Goal: Transaction & Acquisition: Register for event/course

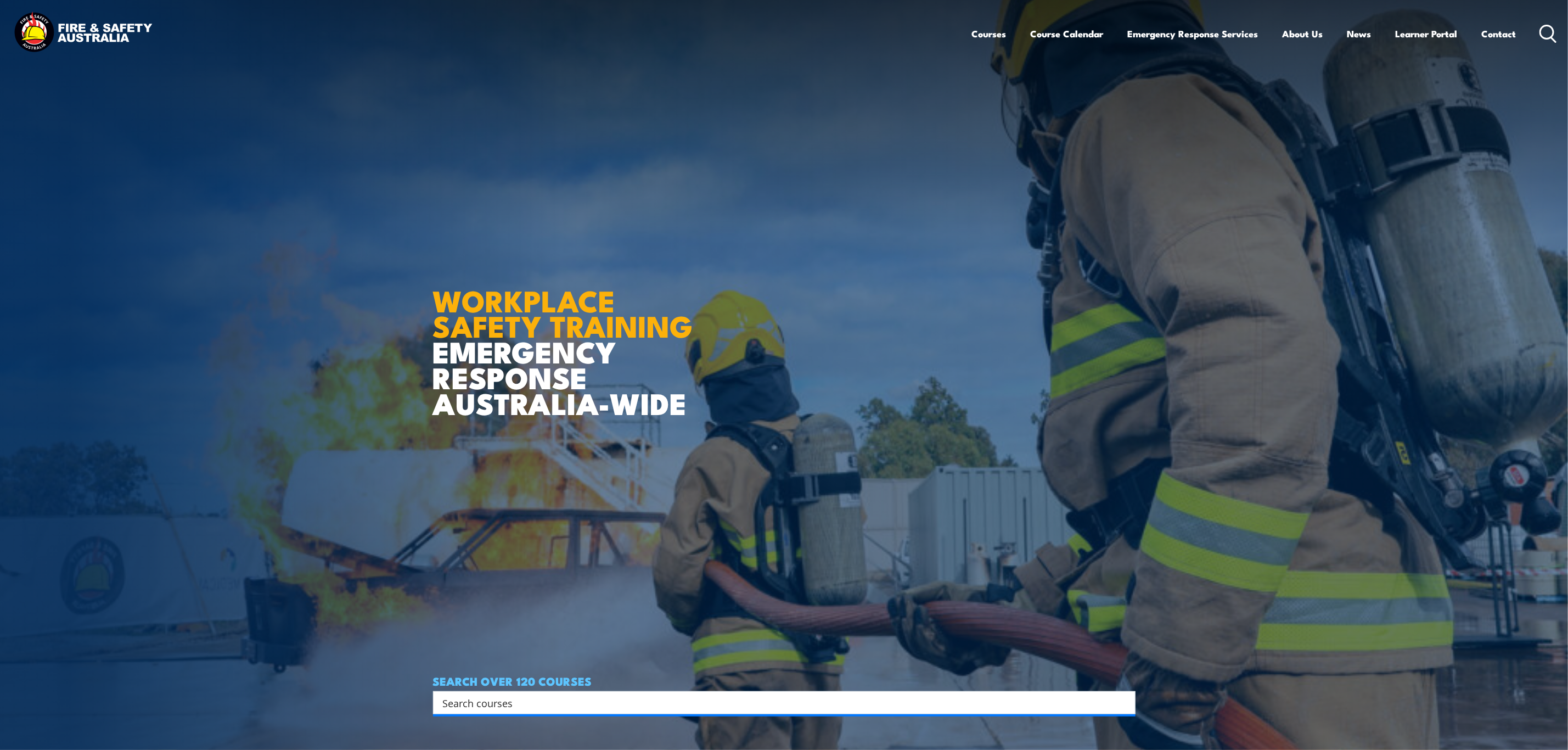
click at [473, 718] on article "WORKPLACE SAFETY TRAINING EMERGENCY RESPONSE AUSTRALIA-WIDE SEARCH OVER 120 COU…" at bounding box center [785, 375] width 703 height 750
click at [496, 696] on input "Search input" at bounding box center [777, 703] width 668 height 17
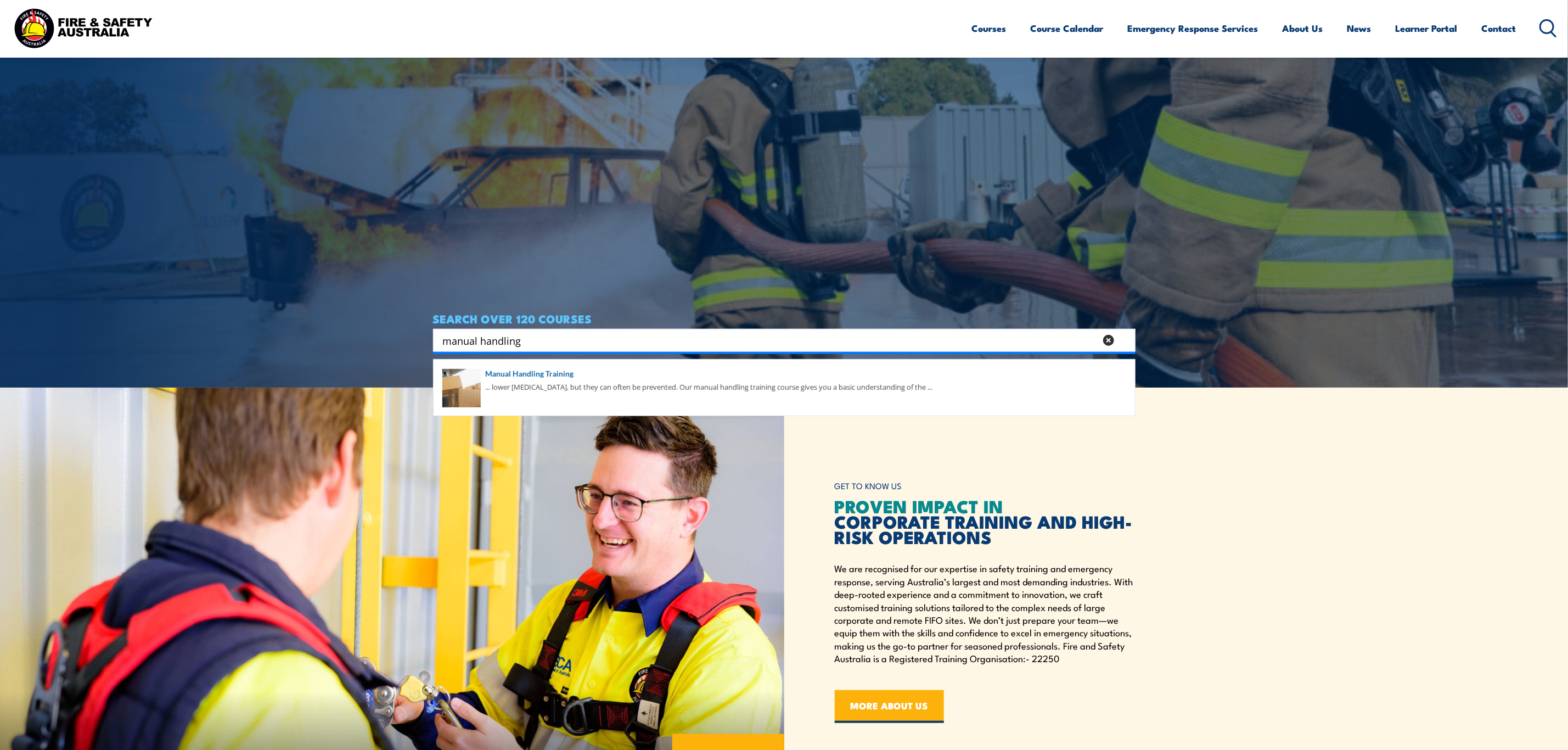
scroll to position [577, 0]
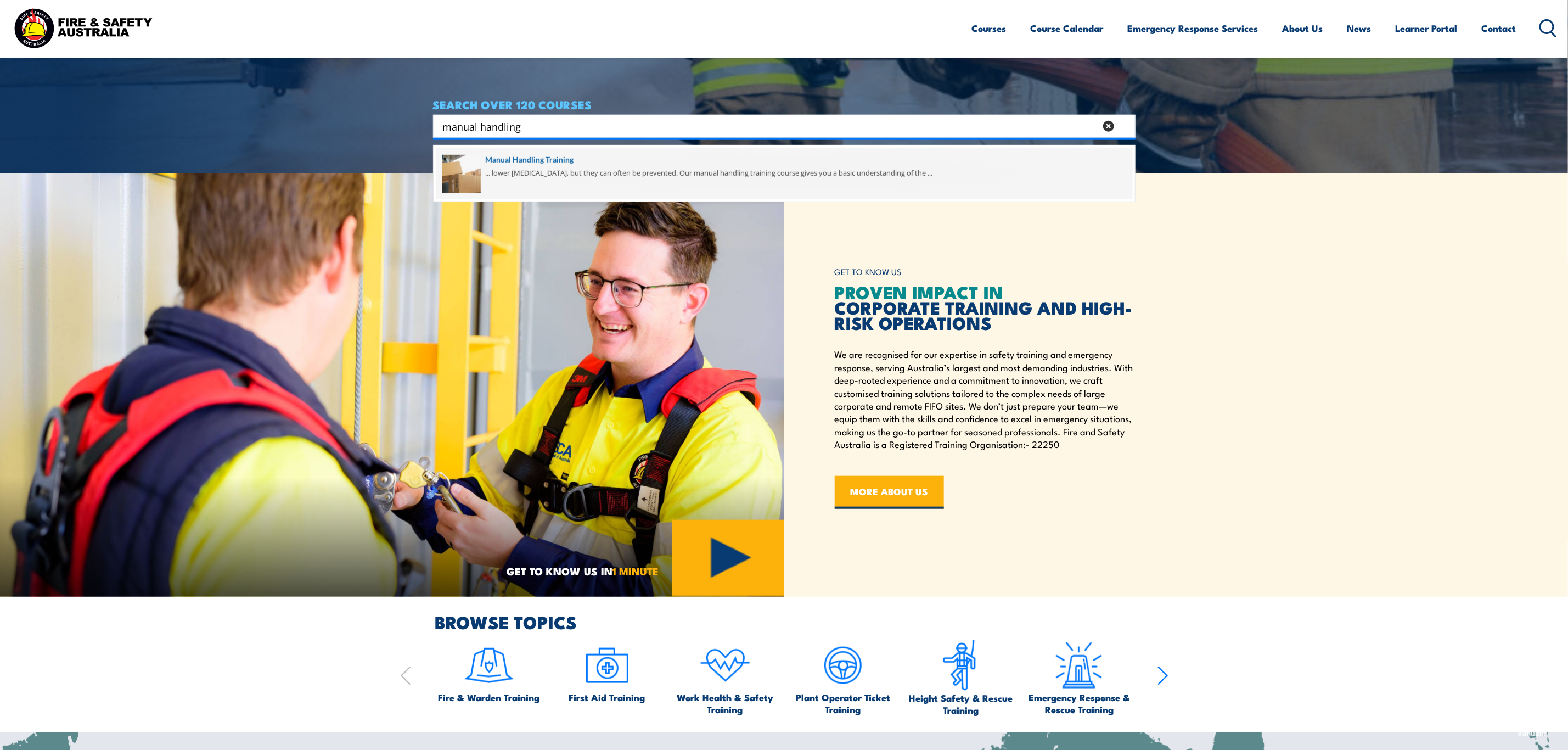
type input "manual handling"
click at [529, 152] on span at bounding box center [785, 173] width 696 height 52
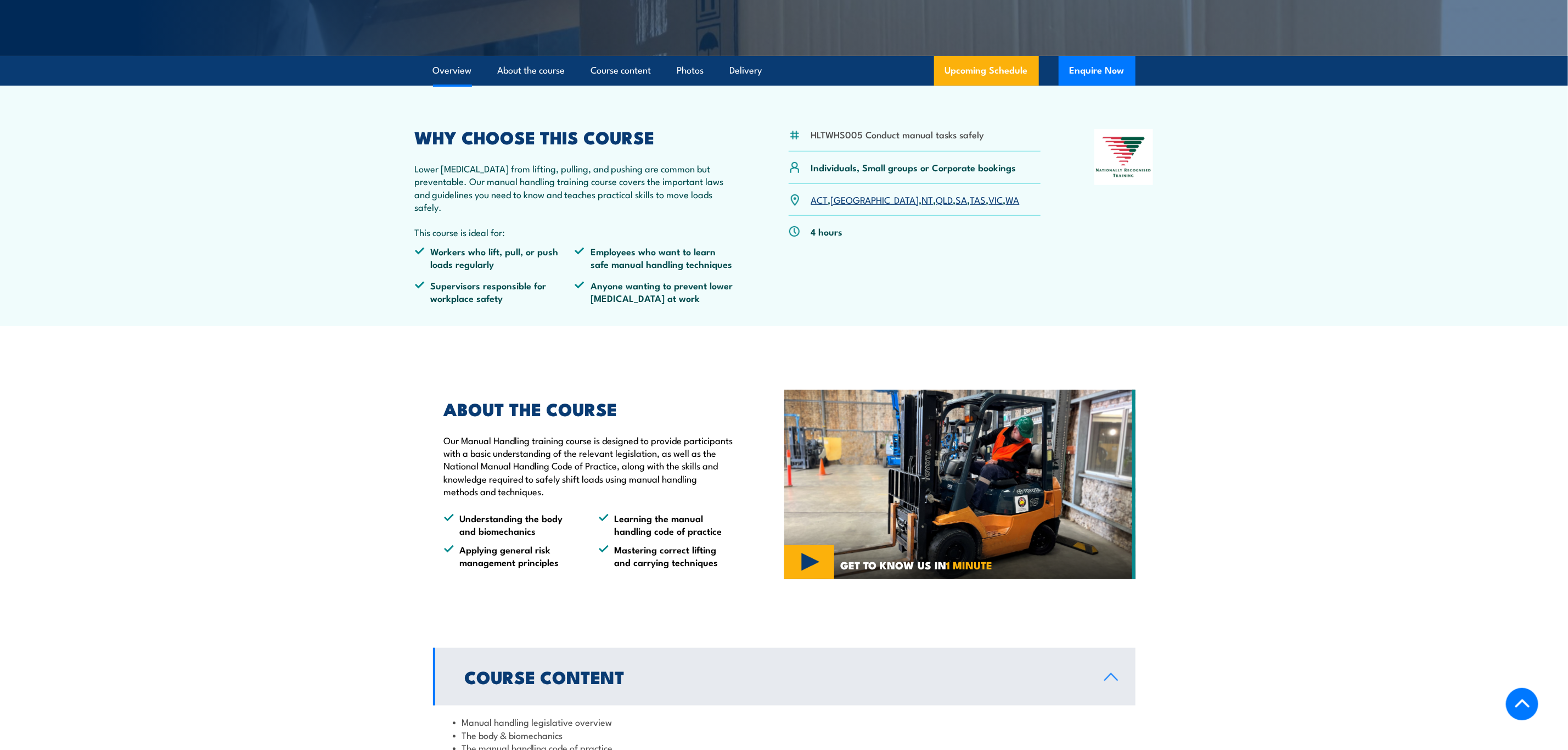
scroll to position [247, 0]
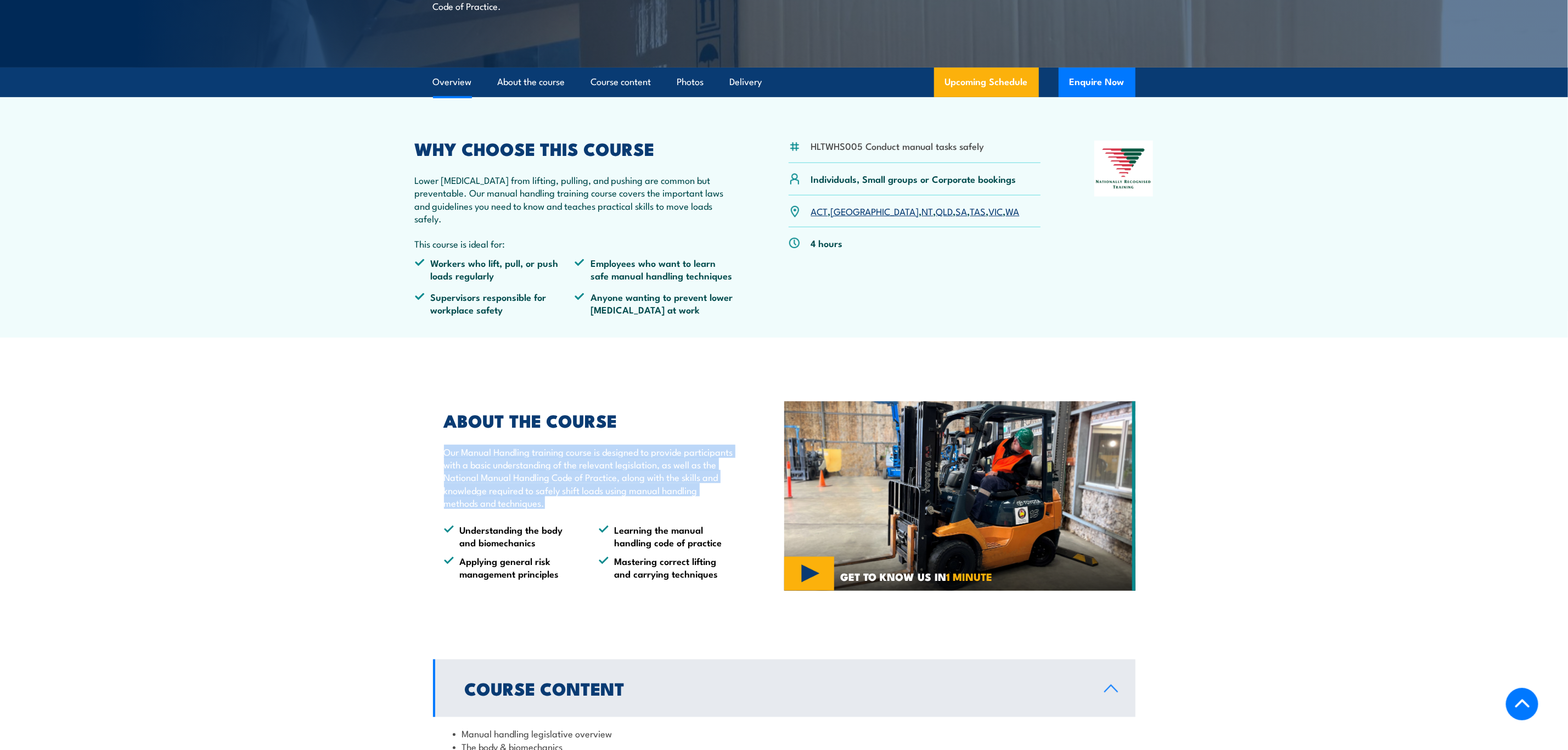
drag, startPoint x: 439, startPoint y: 464, endPoint x: 591, endPoint y: 519, distance: 161.6
click at [591, 519] on div "ABOUT THE COURSE Our Manual Handling training course is designed to provide par…" at bounding box center [583, 496] width 301 height 168
click at [591, 510] on p "Our Manual Handling training course is designed to provide participants with a …" at bounding box center [589, 477] width 290 height 64
drag, startPoint x: 591, startPoint y: 519, endPoint x: 419, endPoint y: 458, distance: 182.5
click at [419, 458] on section "ABOUT THE COURSE Our Manual Handling training course is designed to provide par…" at bounding box center [784, 496] width 1568 height 223
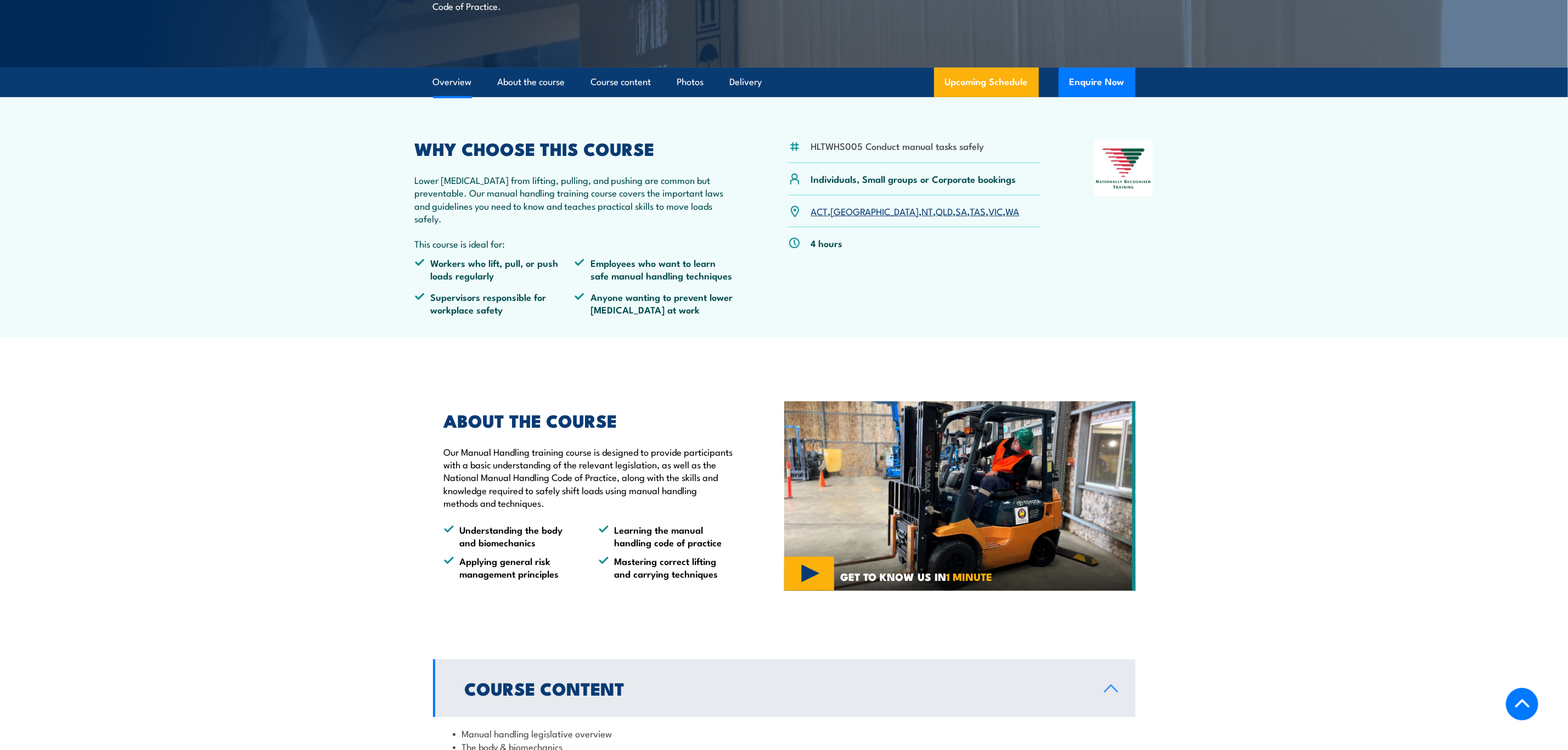
click at [439, 422] on div "ABOUT THE COURSE Our Manual Handling training course is designed to provide par…" at bounding box center [609, 496] width 351 height 223
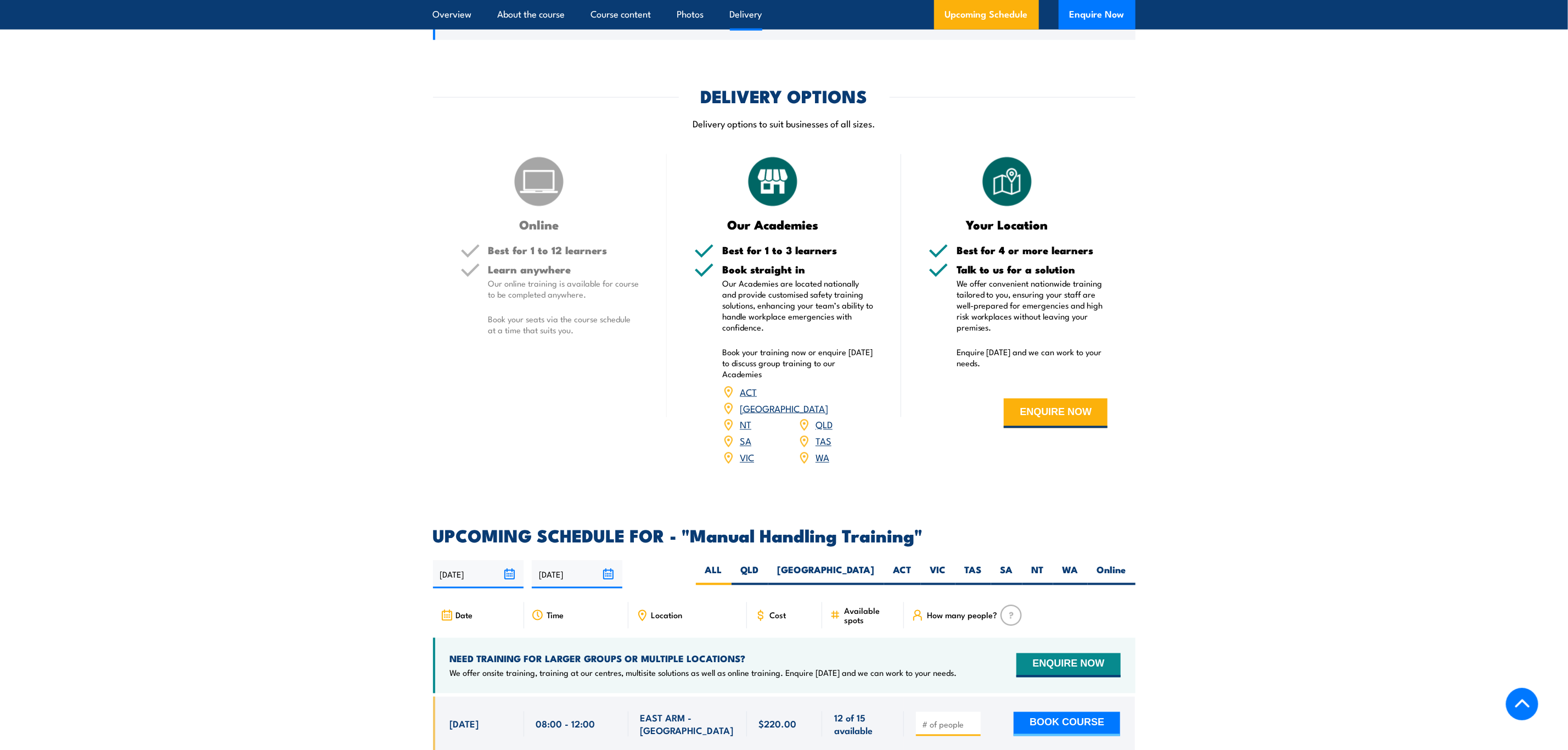
scroll to position [1153, 0]
click at [1245, 253] on section "DELIVERY OPTIONS Delivery options to suit businesses of all sizes. Online Best …" at bounding box center [784, 283] width 1568 height 392
click at [1358, 320] on section "DELIVERY OPTIONS Delivery options to suit businesses of all sizes. Online Best …" at bounding box center [784, 283] width 1568 height 392
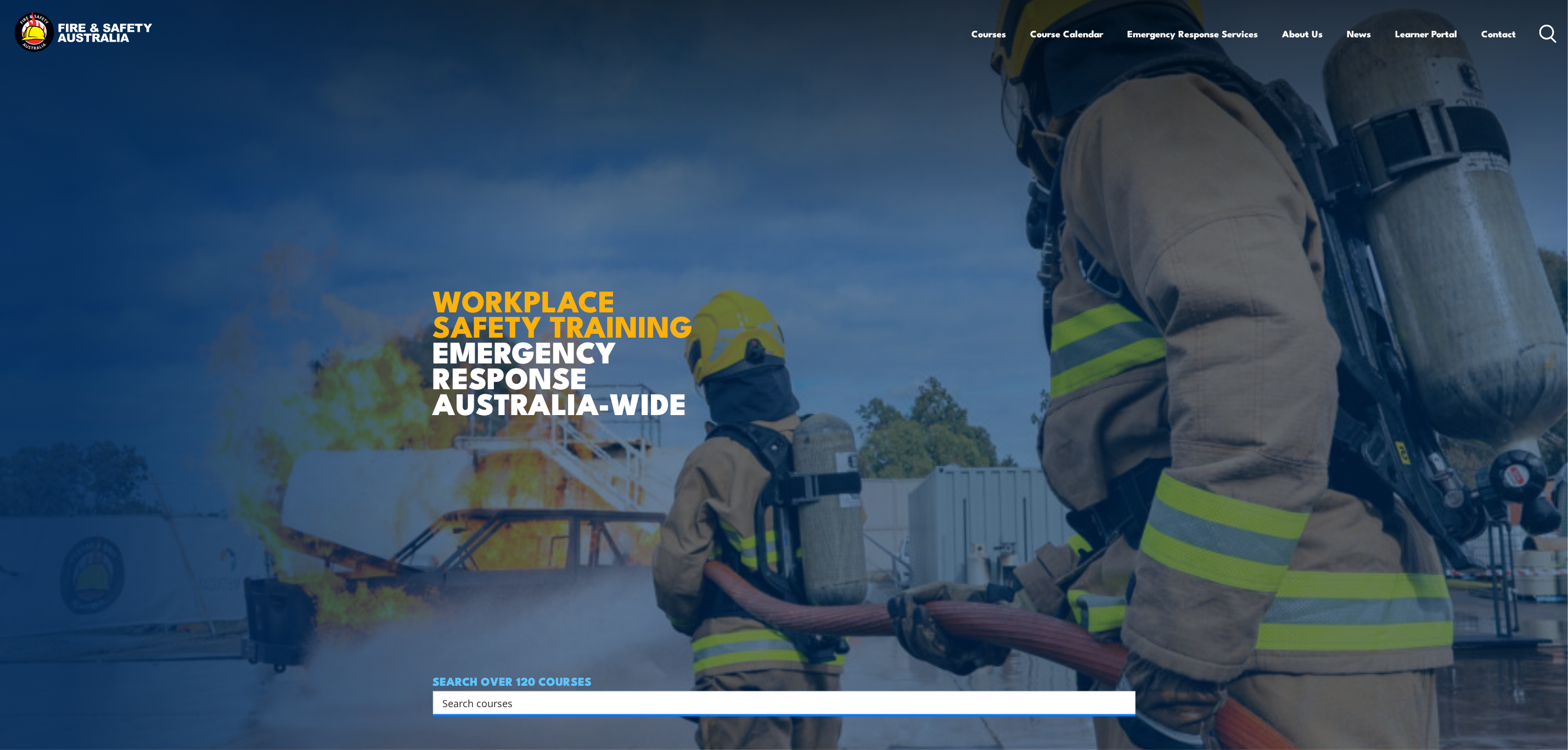
click at [570, 698] on input "Search input" at bounding box center [777, 703] width 668 height 17
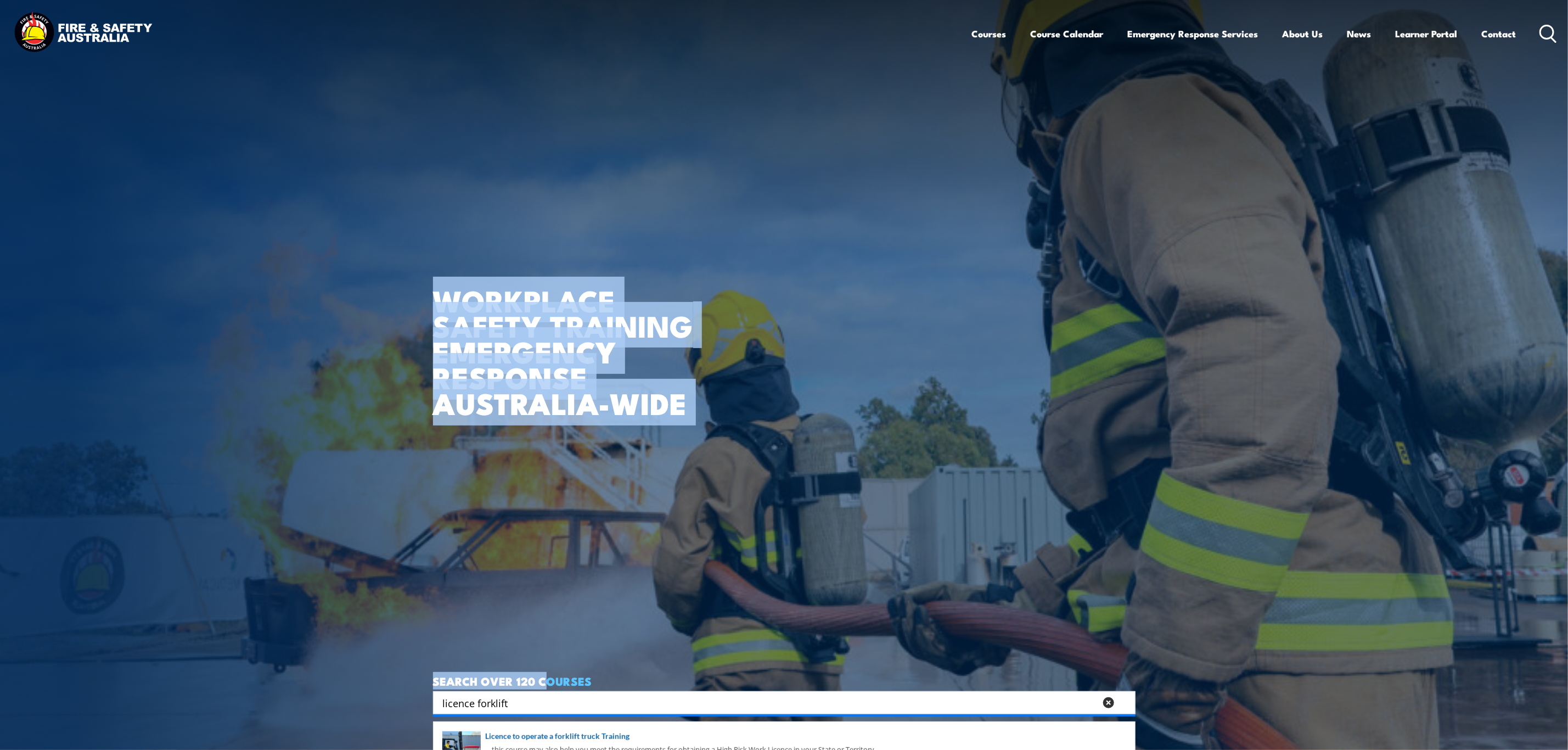
drag, startPoint x: 537, startPoint y: 690, endPoint x: 285, endPoint y: 692, distance: 252.0
click at [285, 692] on section "WORKPLACE SAFETY TRAINING EMERGENCY RESPONSE AUSTRALIA-WIDE SEARCH OVER 120 COU…" at bounding box center [784, 375] width 1568 height 750
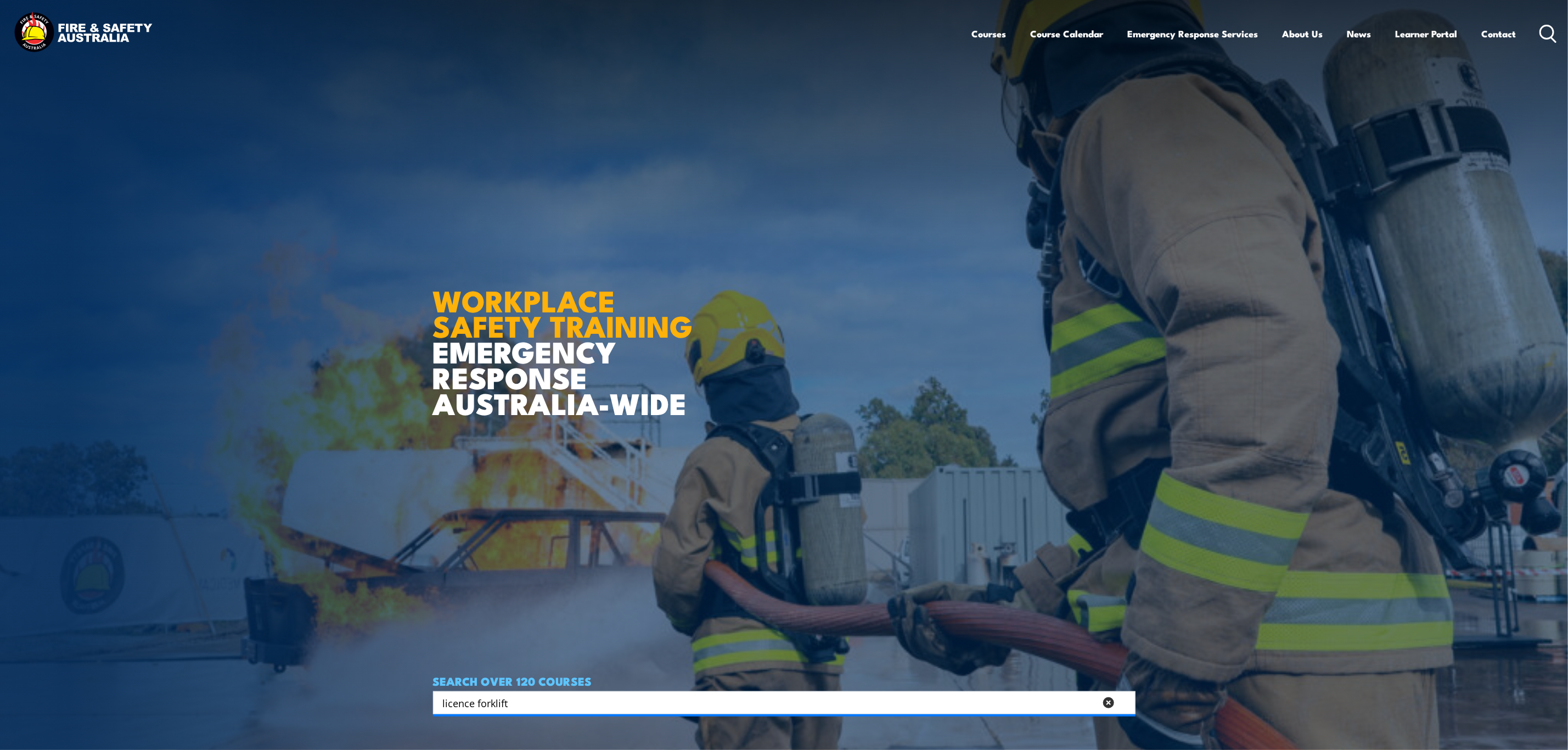
drag, startPoint x: 571, startPoint y: 704, endPoint x: 303, endPoint y: 696, distance: 268.1
click at [303, 696] on section "WORKPLACE SAFETY TRAINING EMERGENCY RESPONSE AUSTRALIA-WIDE SEARCH OVER 120 COU…" at bounding box center [784, 375] width 1568 height 750
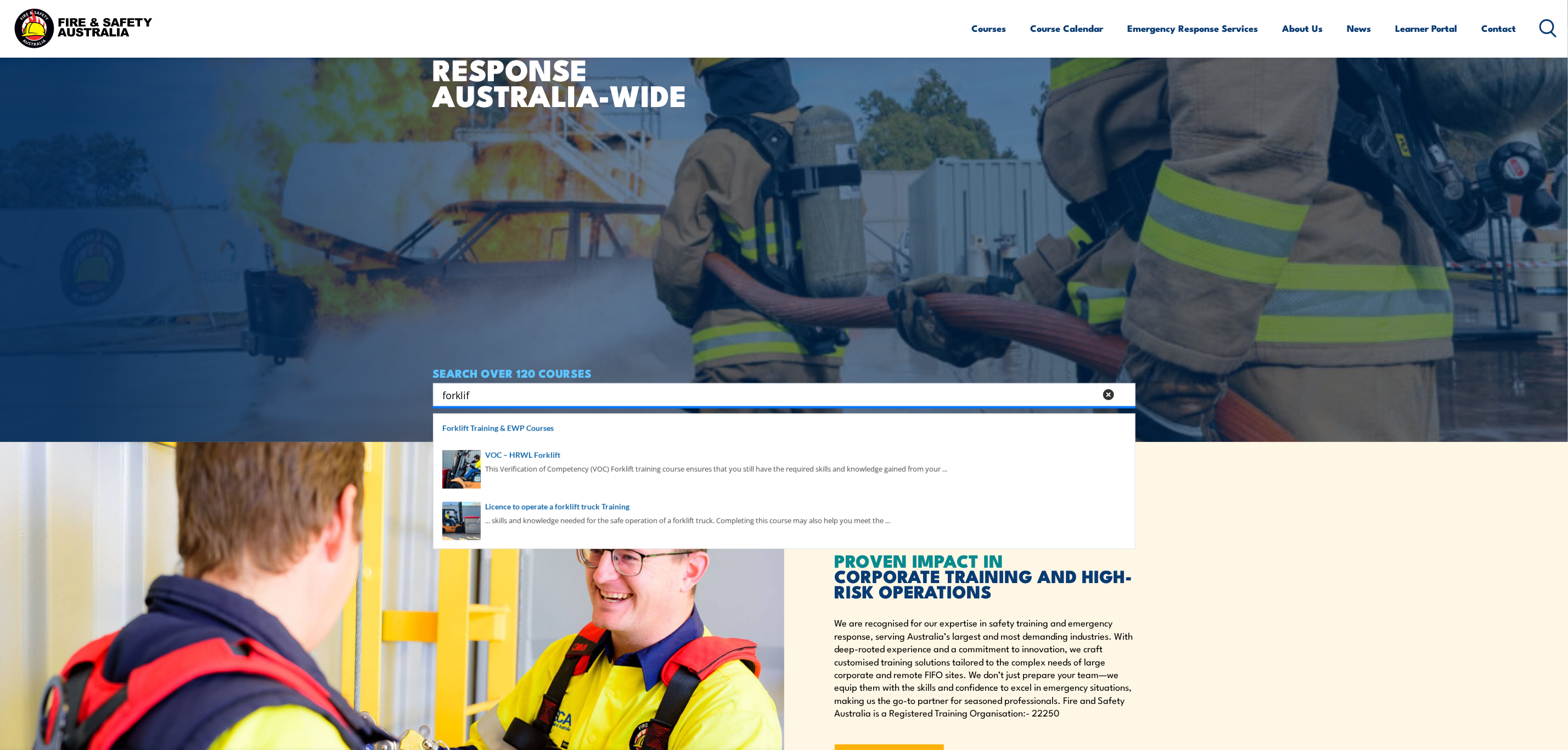
scroll to position [330, 0]
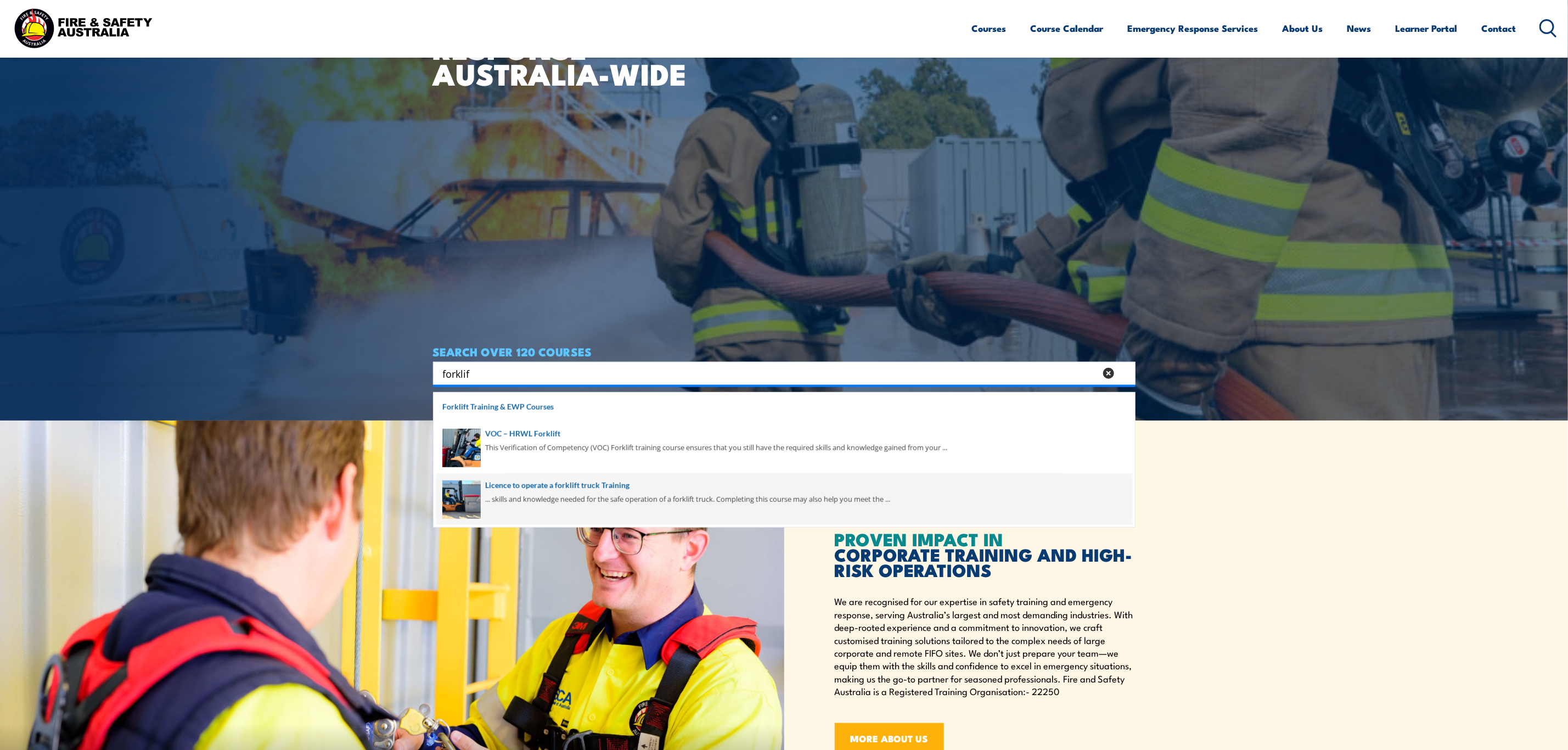
type input "forklif"
click at [577, 495] on span at bounding box center [785, 499] width 696 height 52
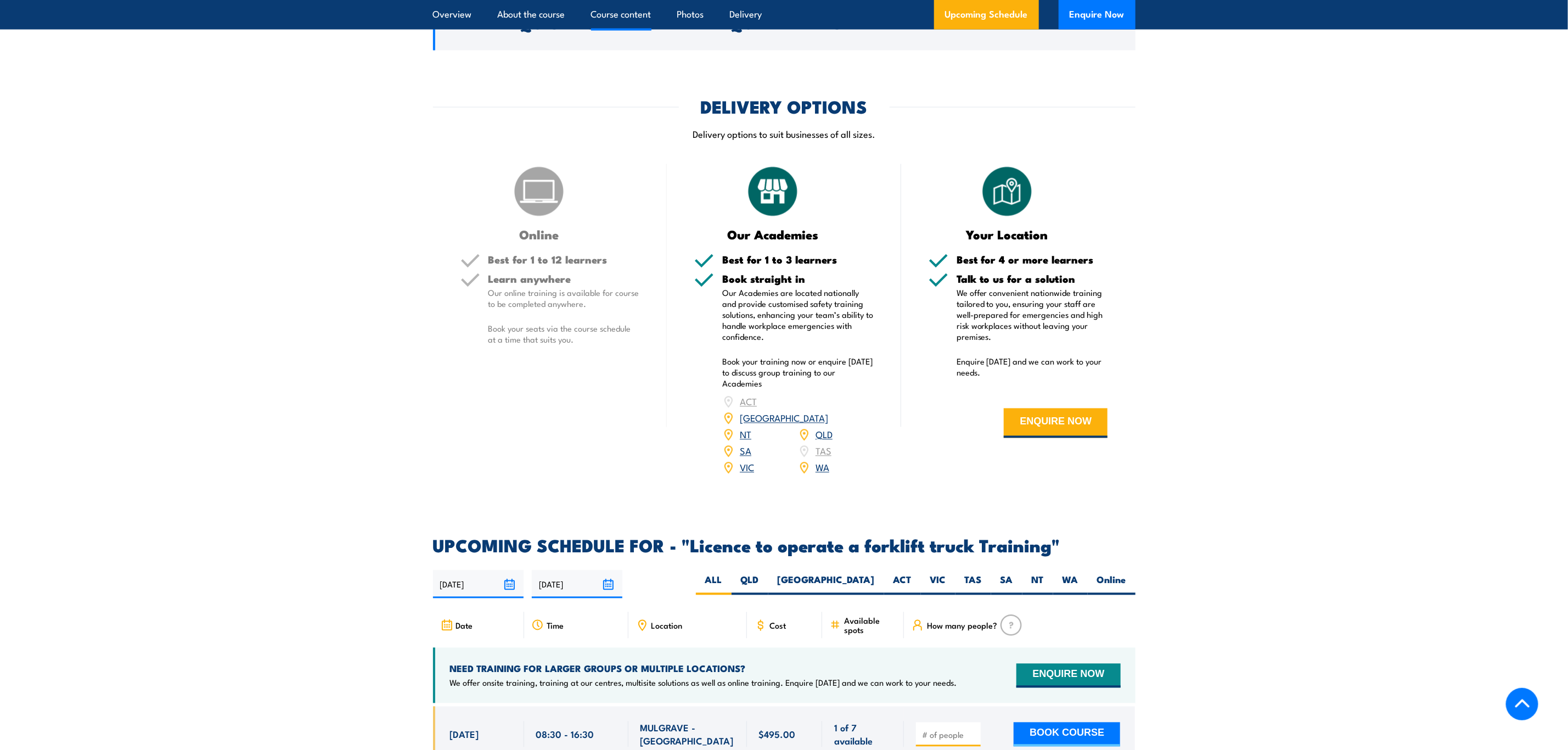
scroll to position [1318, 0]
click at [835, 570] on div "21/08/2025 17/02/2026" at bounding box center [785, 583] width 703 height 28
click at [768, 572] on label "QLD" at bounding box center [750, 583] width 36 height 21
click at [766, 572] on input "QLD" at bounding box center [763, 576] width 7 height 7
radio input "true"
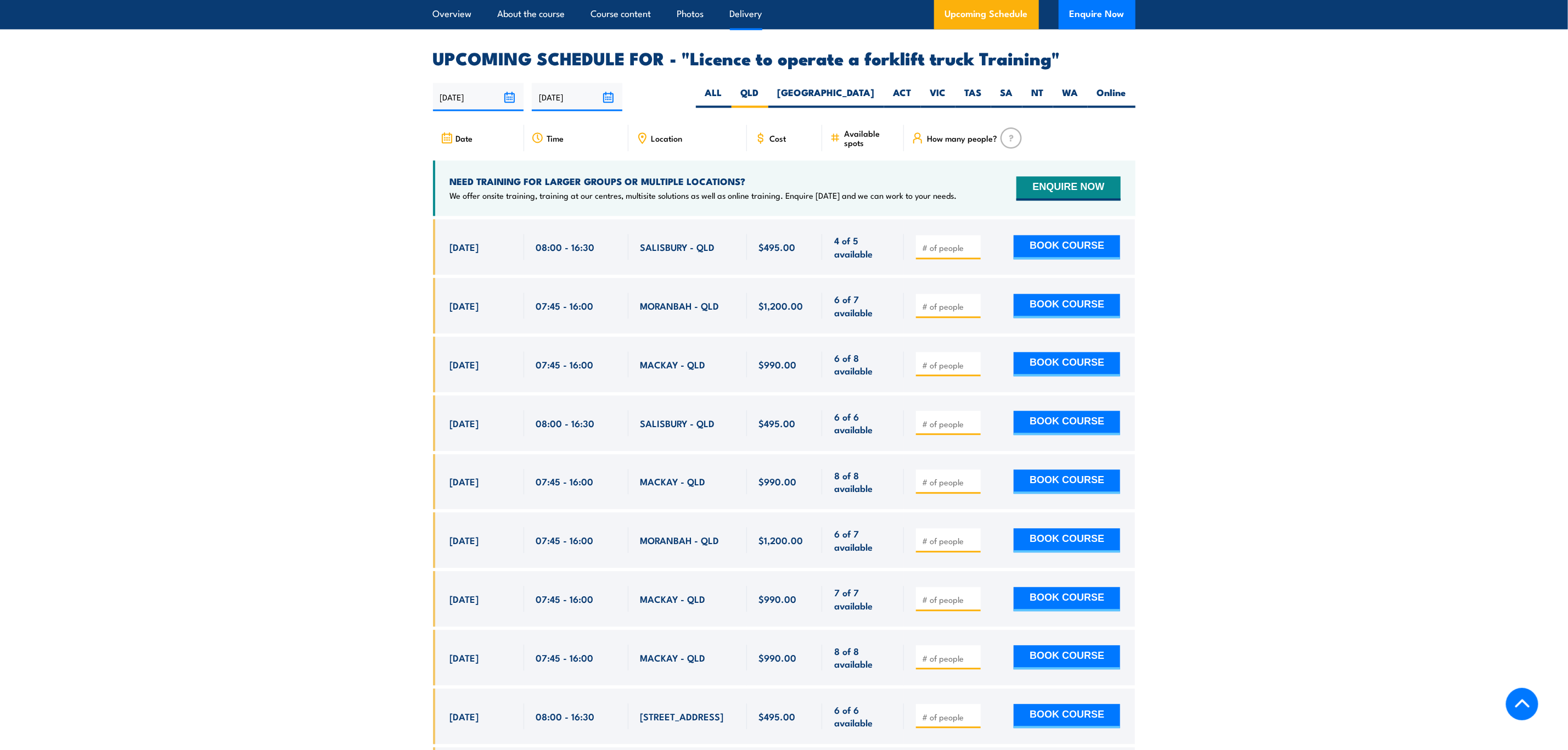
scroll to position [1838, 0]
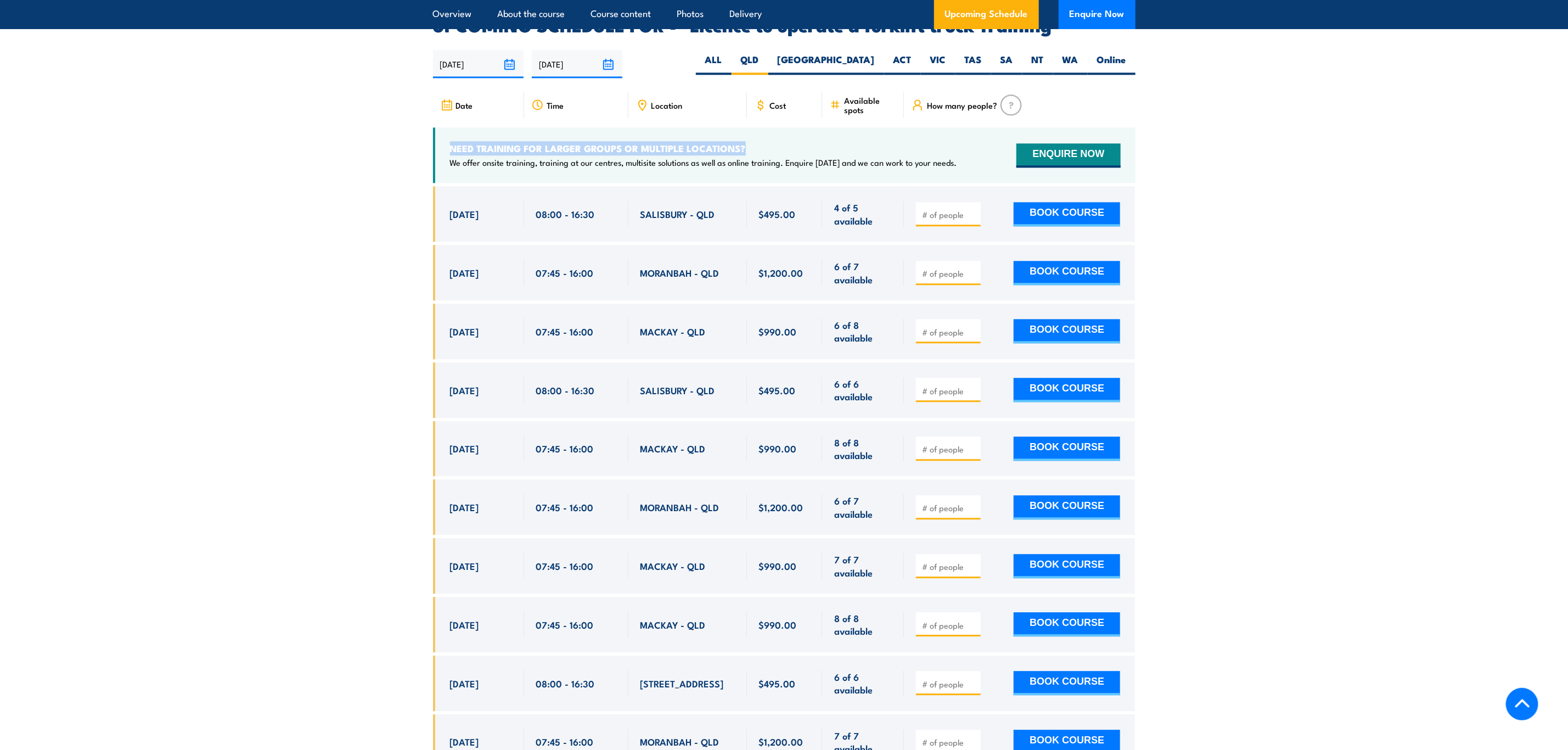
drag, startPoint x: 776, startPoint y: 130, endPoint x: 446, endPoint y: 132, distance: 330.0
click at [446, 132] on div "NEED TRAINING FOR LARGER GROUPS OR MULTIPLE LOCATIONS? We offer onsite training…" at bounding box center [785, 155] width 703 height 56
drag, startPoint x: 446, startPoint y: 132, endPoint x: 746, endPoint y: 120, distance: 300.2
click at [746, 127] on div "NEED TRAINING FOR LARGER GROUPS OR MULTIPLE LOCATIONS? We offer onsite training…" at bounding box center [785, 155] width 703 height 56
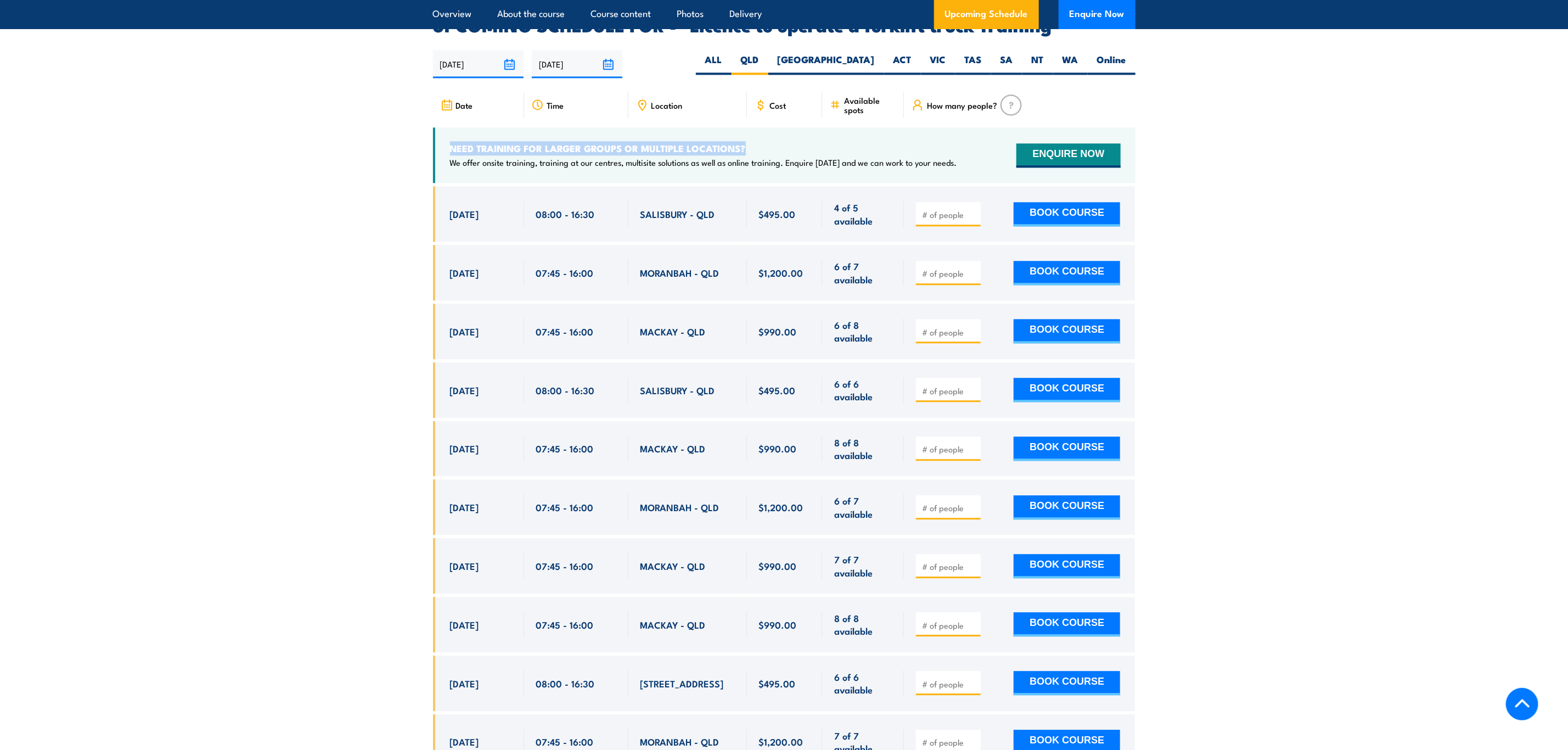
click at [746, 127] on div "NEED TRAINING FOR LARGER GROUPS OR MULTIPLE LOCATIONS? We offer onsite training…" at bounding box center [785, 155] width 703 height 56
click at [939, 209] on input "number" at bounding box center [950, 215] width 55 height 11
type input "1"
click at [1041, 206] on button "BOOK COURSE" at bounding box center [1067, 214] width 107 height 24
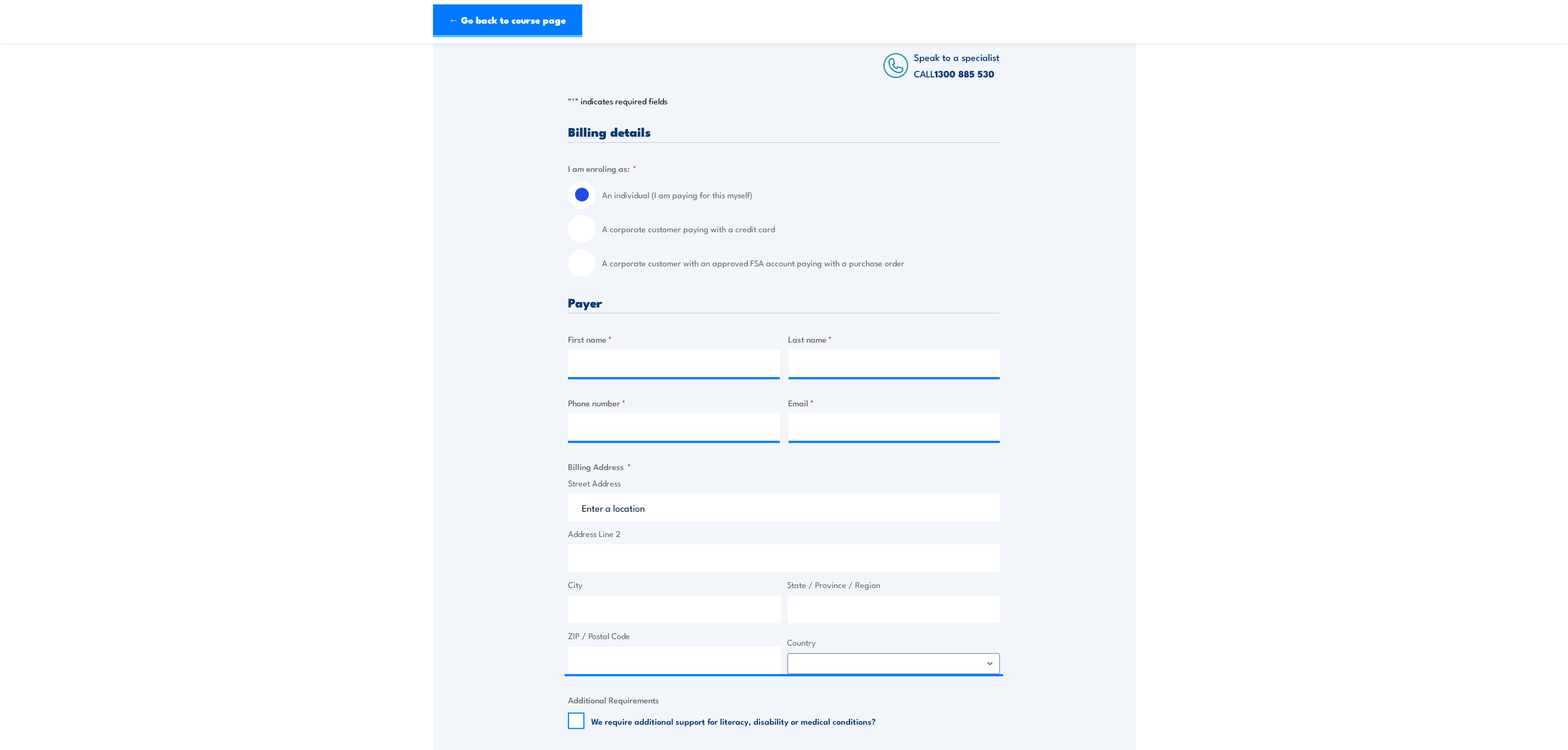
scroll to position [164, 0]
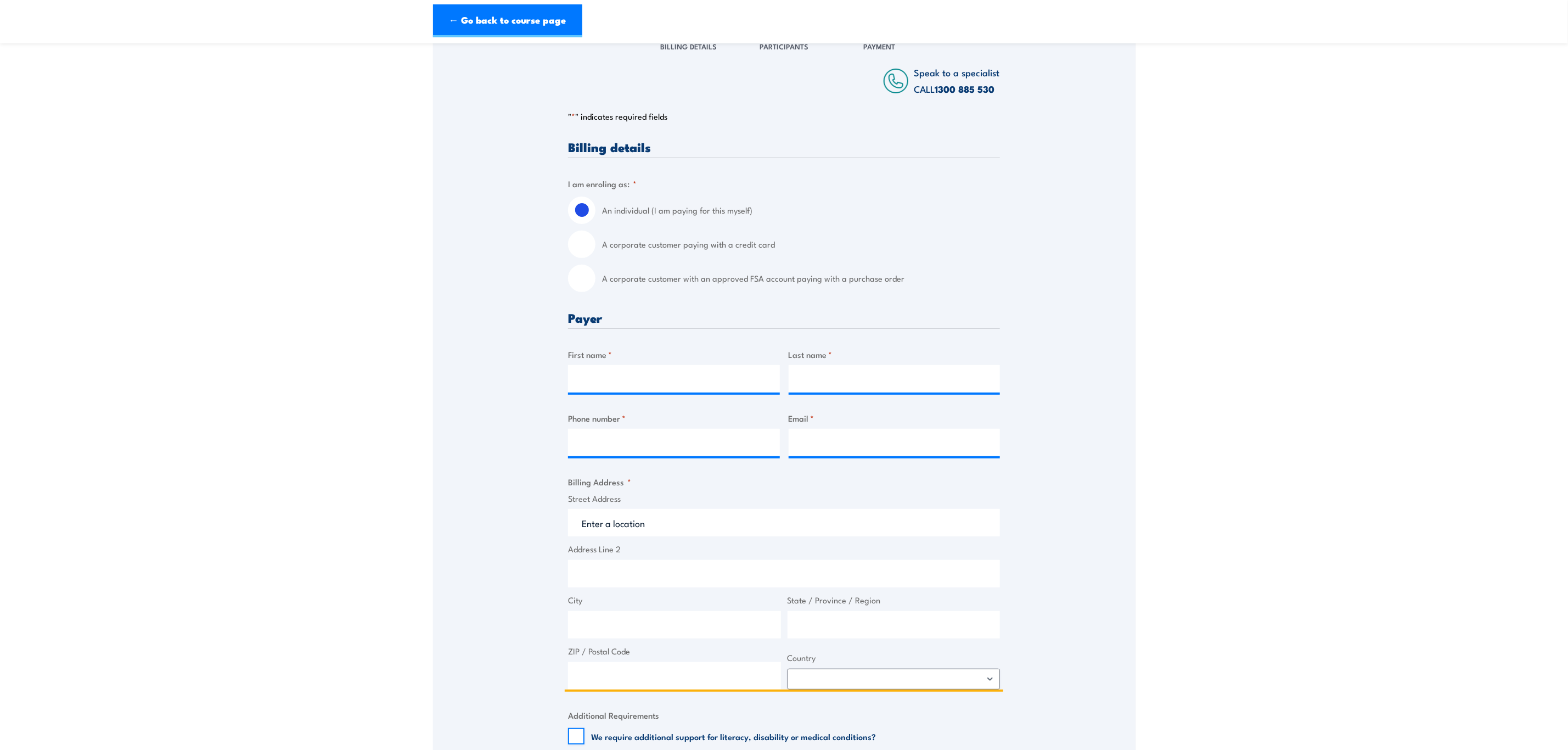
click at [690, 681] on input "ZIP / Postal Code" at bounding box center [675, 676] width 213 height 28
type input "3156"
click at [871, 665] on span "Country Afghanistan Albania Algeria American Samoa Andorra Angola Anguilla Anta…" at bounding box center [894, 670] width 219 height 38
click at [886, 679] on select "Afghanistan Albania Algeria American Samoa Andorra Angola Anguilla Antarctica A…" at bounding box center [894, 679] width 213 height 21
select select "Australia"
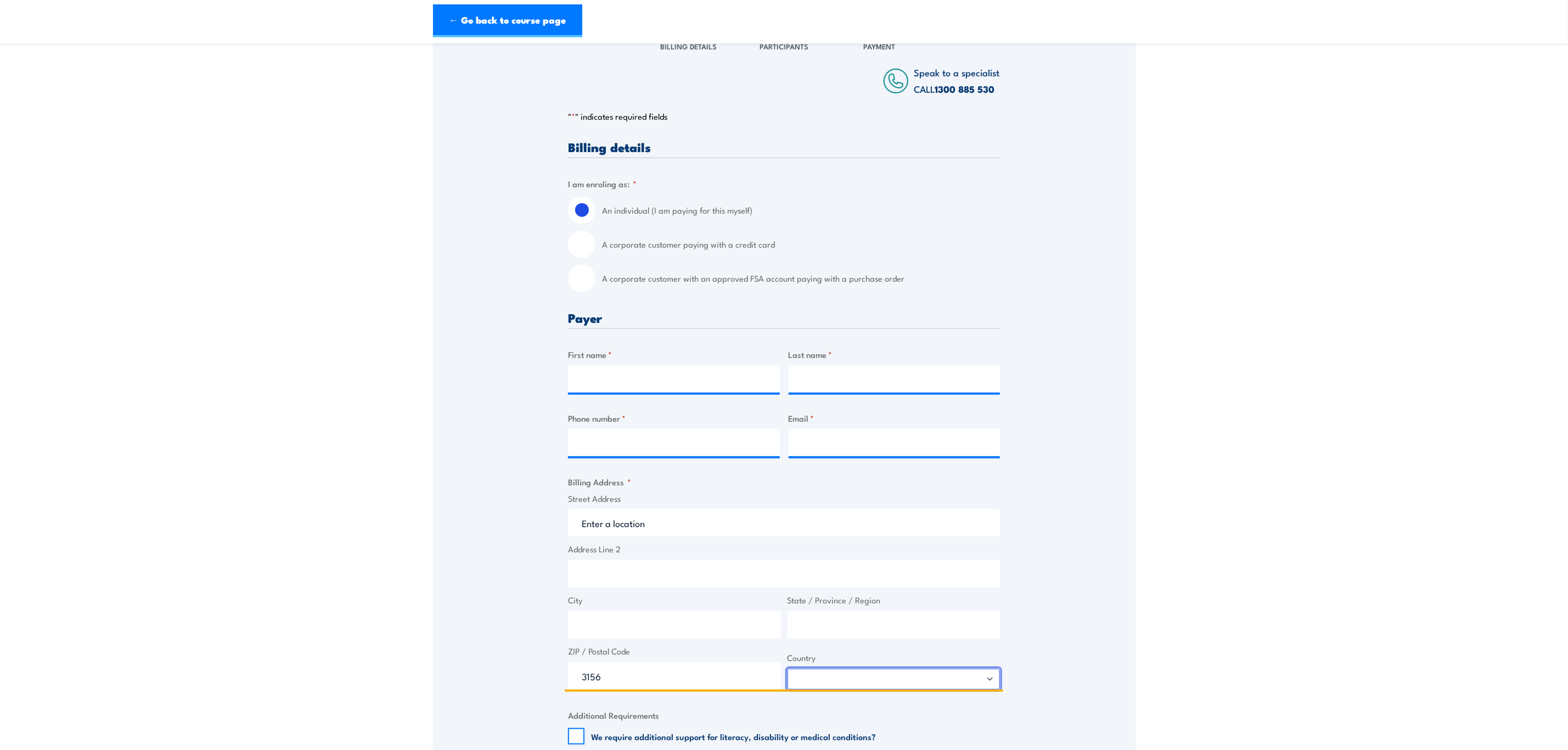
click at [787, 669] on select "Afghanistan Albania Algeria American Samoa Andorra Angola Anguilla Antarctica A…" at bounding box center [894, 679] width 213 height 21
click at [1096, 515] on div "Speak to a specialist CALL 1300 885 530 CALL 1300 885 530 " * " indicates requi…" at bounding box center [785, 568] width 703 height 1084
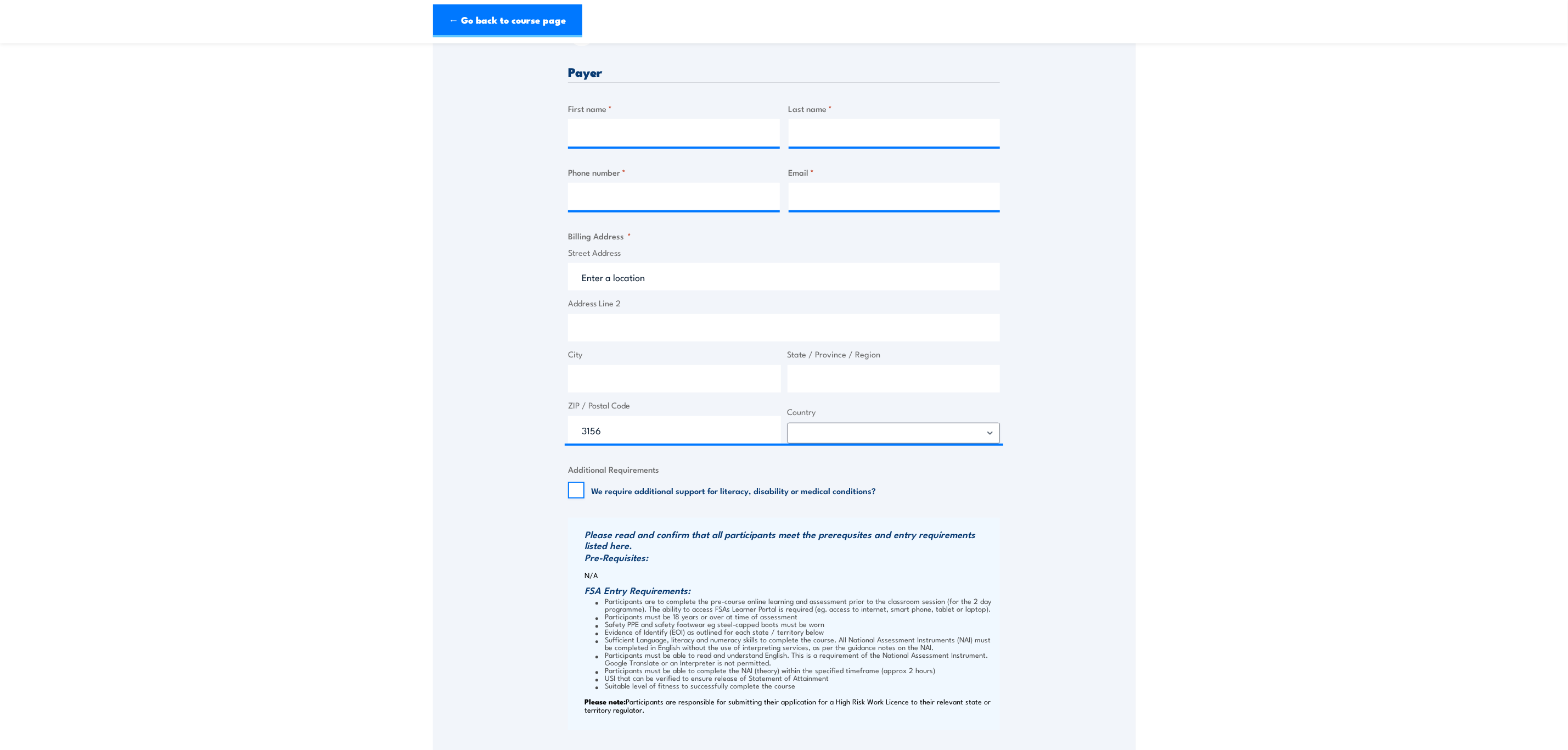
scroll to position [412, 0]
click at [1096, 515] on div "Speak to a specialist CALL 1300 885 530 CALL 1300 885 530 " * " indicates requi…" at bounding box center [785, 321] width 703 height 1084
click at [624, 426] on input "3156" at bounding box center [675, 429] width 213 height 28
drag, startPoint x: 638, startPoint y: 422, endPoint x: 491, endPoint y: 430, distance: 147.2
click at [491, 430] on div "Speak to a specialist CALL 1300 885 530 CALL 1300 885 530 " * " indicates requi…" at bounding box center [785, 321] width 703 height 1084
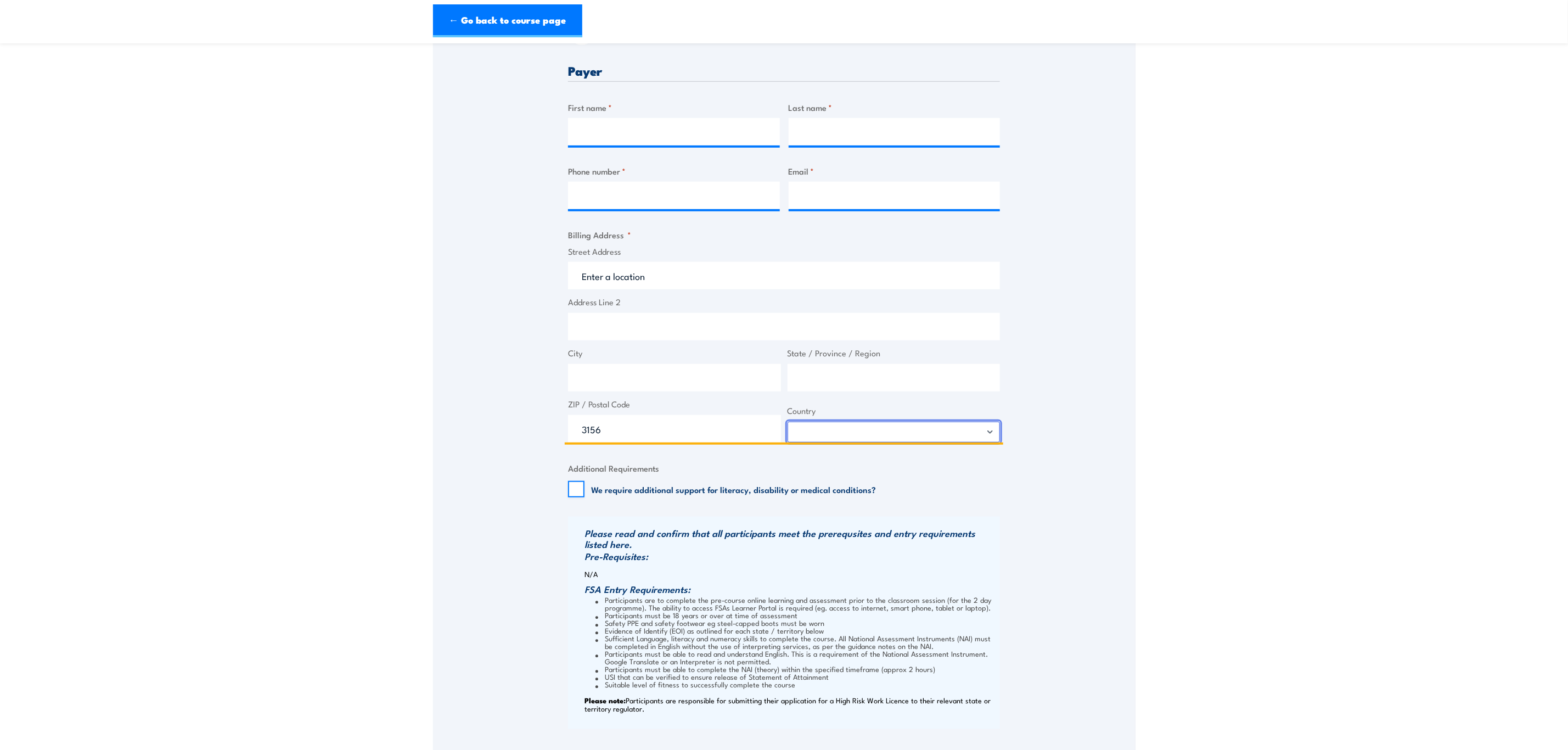
click at [852, 427] on select "Afghanistan Albania Algeria American Samoa Andorra Angola Anguilla Antarctica A…" at bounding box center [894, 432] width 213 height 21
click at [853, 427] on select "Afghanistan Albania Algeria American Samoa Andorra Angola Anguilla Antarctica A…" at bounding box center [894, 432] width 213 height 21
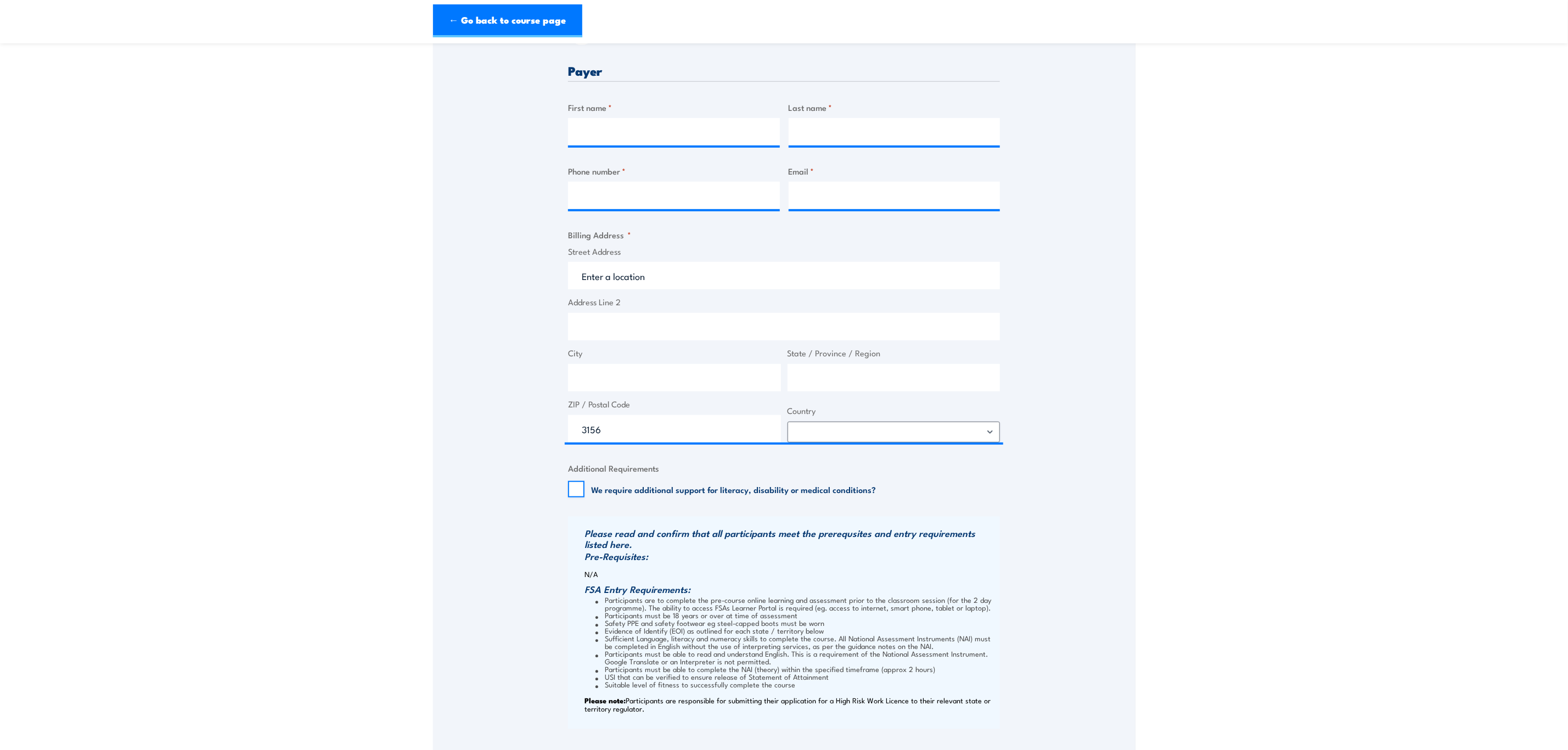
drag, startPoint x: 1105, startPoint y: 432, endPoint x: 1111, endPoint y: 431, distance: 6.1
click at [1111, 432] on div "Speak to a specialist CALL 1300 885 530 CALL 1300 885 530 " * " indicates requi…" at bounding box center [785, 321] width 703 height 1084
drag, startPoint x: 688, startPoint y: 427, endPoint x: 532, endPoint y: 427, distance: 156.0
click at [532, 427] on div "Speak to a specialist CALL 1300 885 530 CALL 1300 885 530 " * " indicates requi…" at bounding box center [785, 321] width 703 height 1084
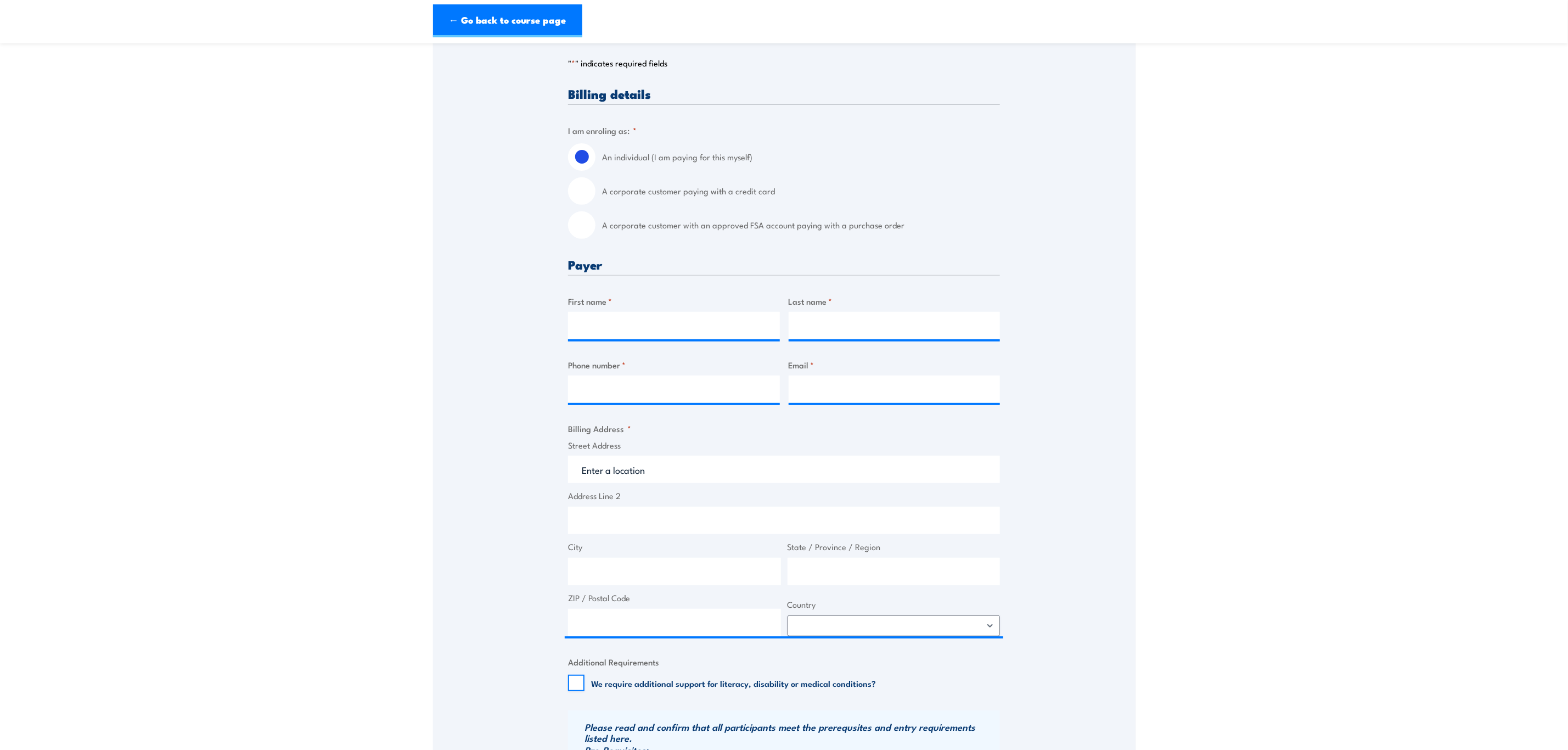
scroll to position [247, 0]
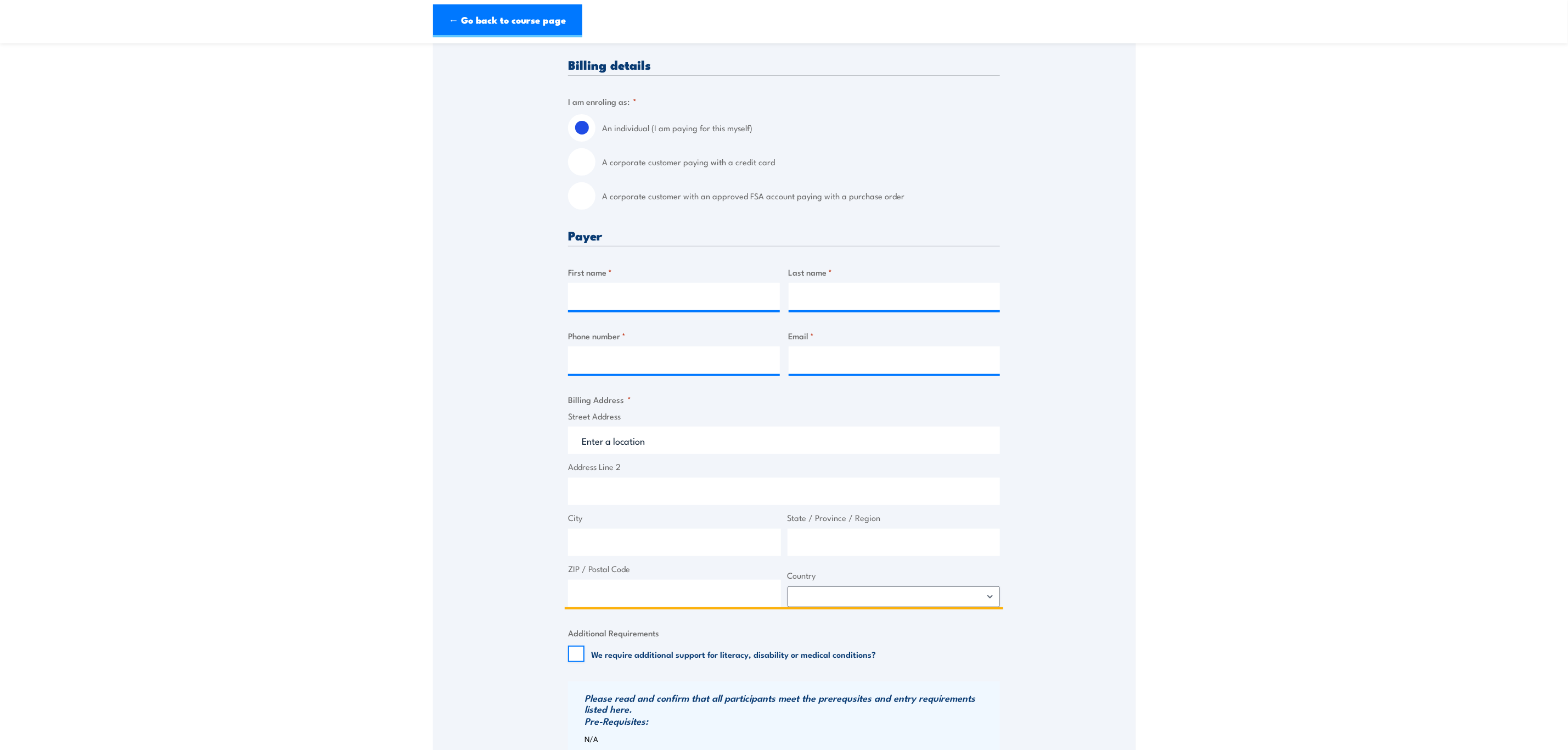
click at [594, 600] on input "ZIP / Postal Code" at bounding box center [675, 594] width 213 height 28
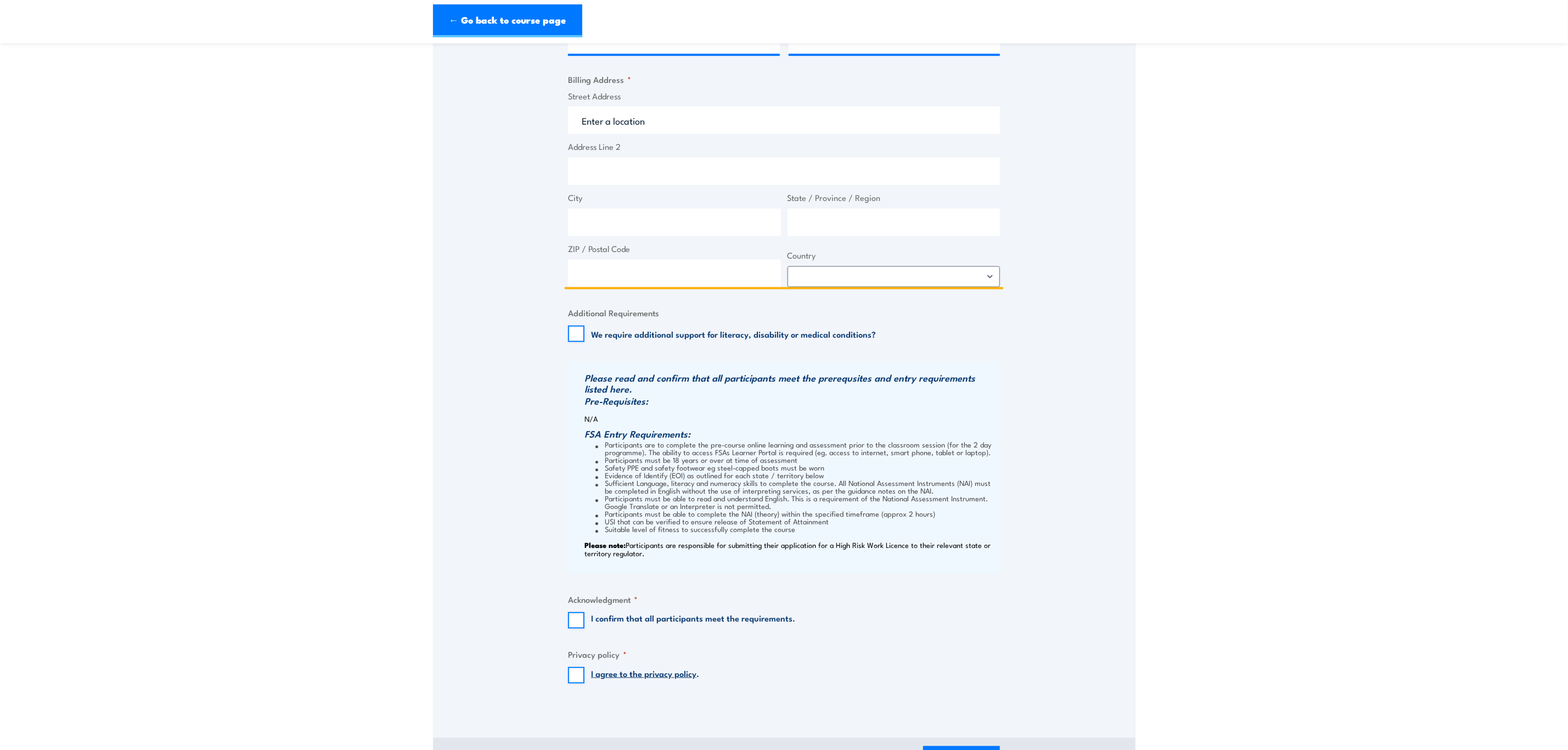
scroll to position [577, 0]
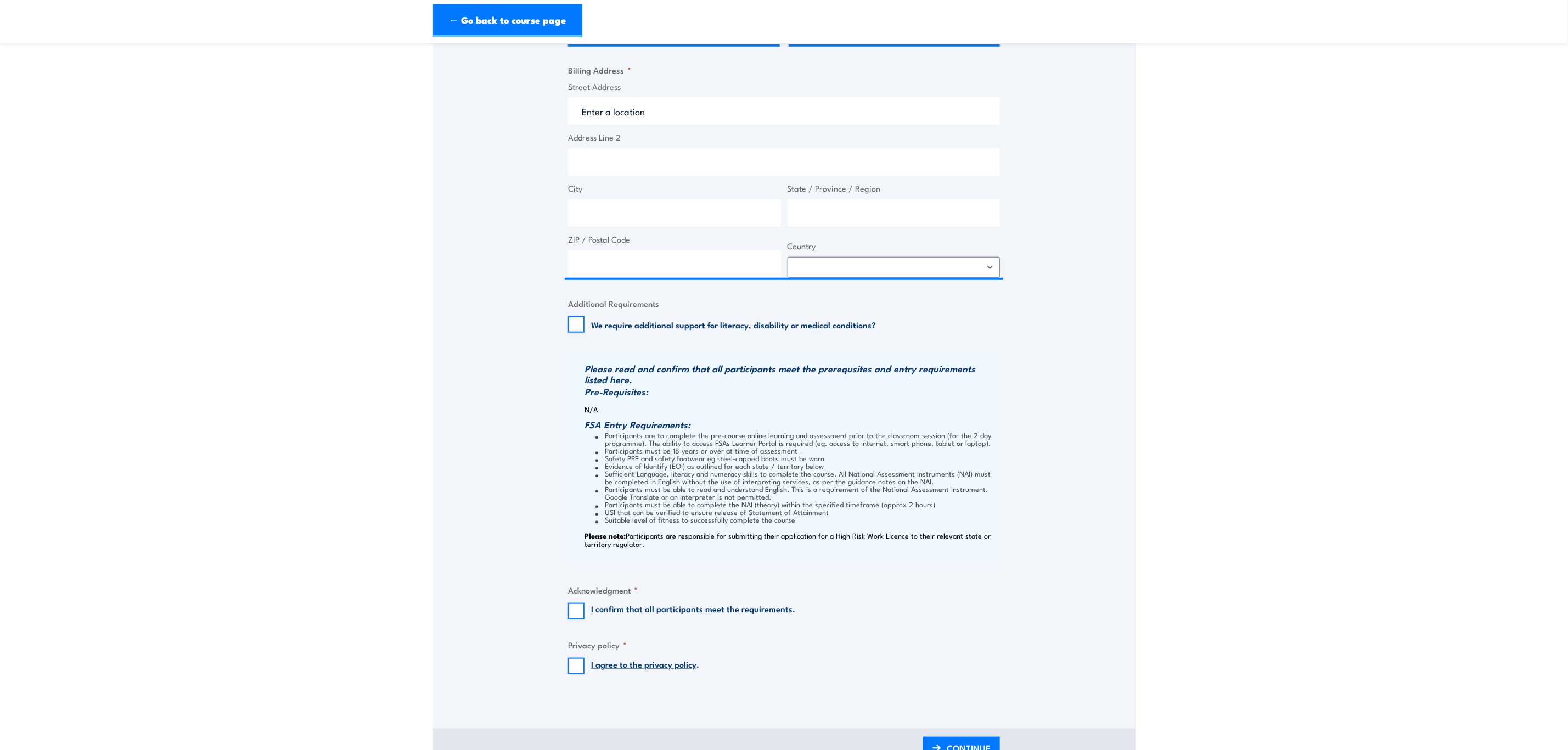
click at [1208, 526] on section "Licence to operate a forklift truck Training 08:00" at bounding box center [784, 127] width 1568 height 1297
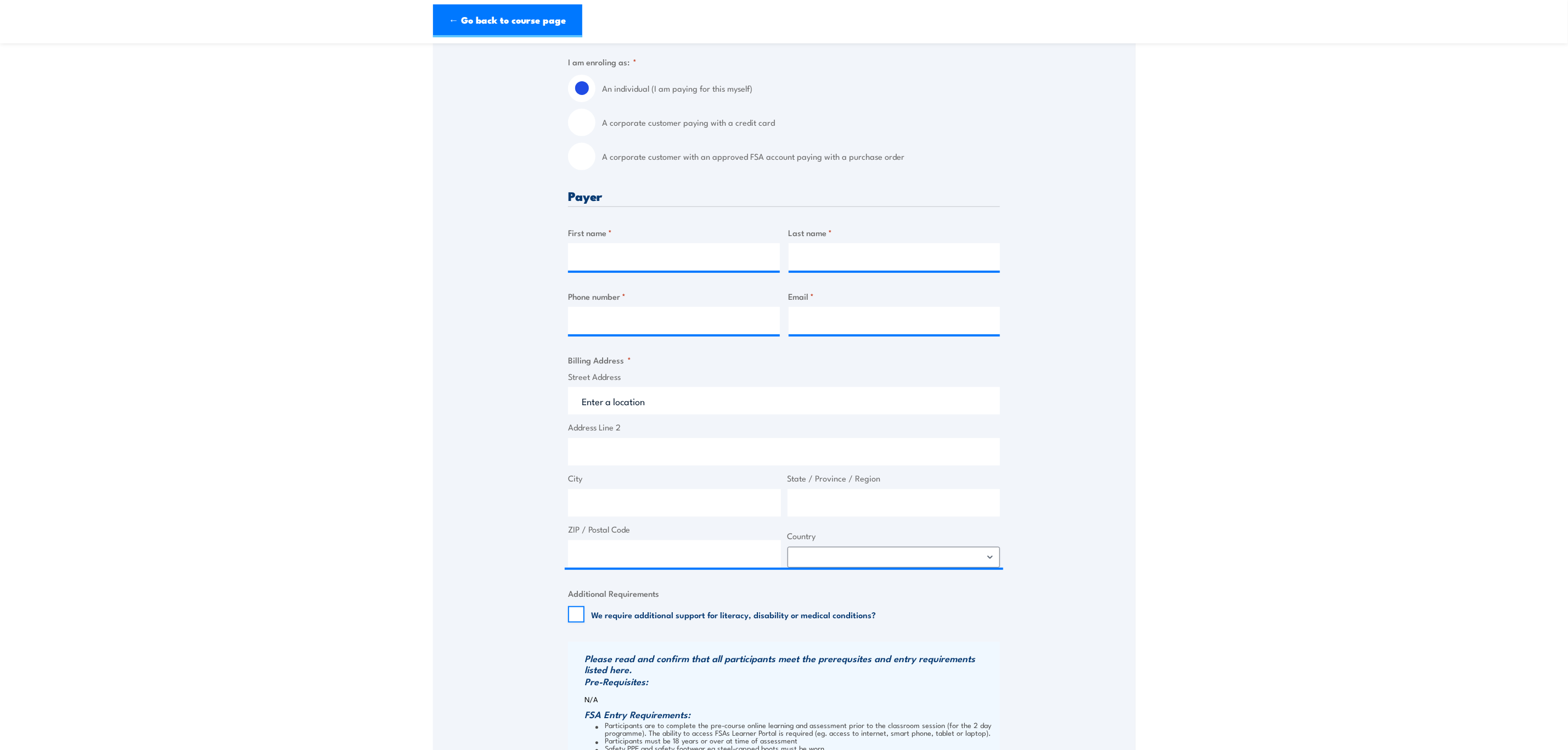
scroll to position [247, 0]
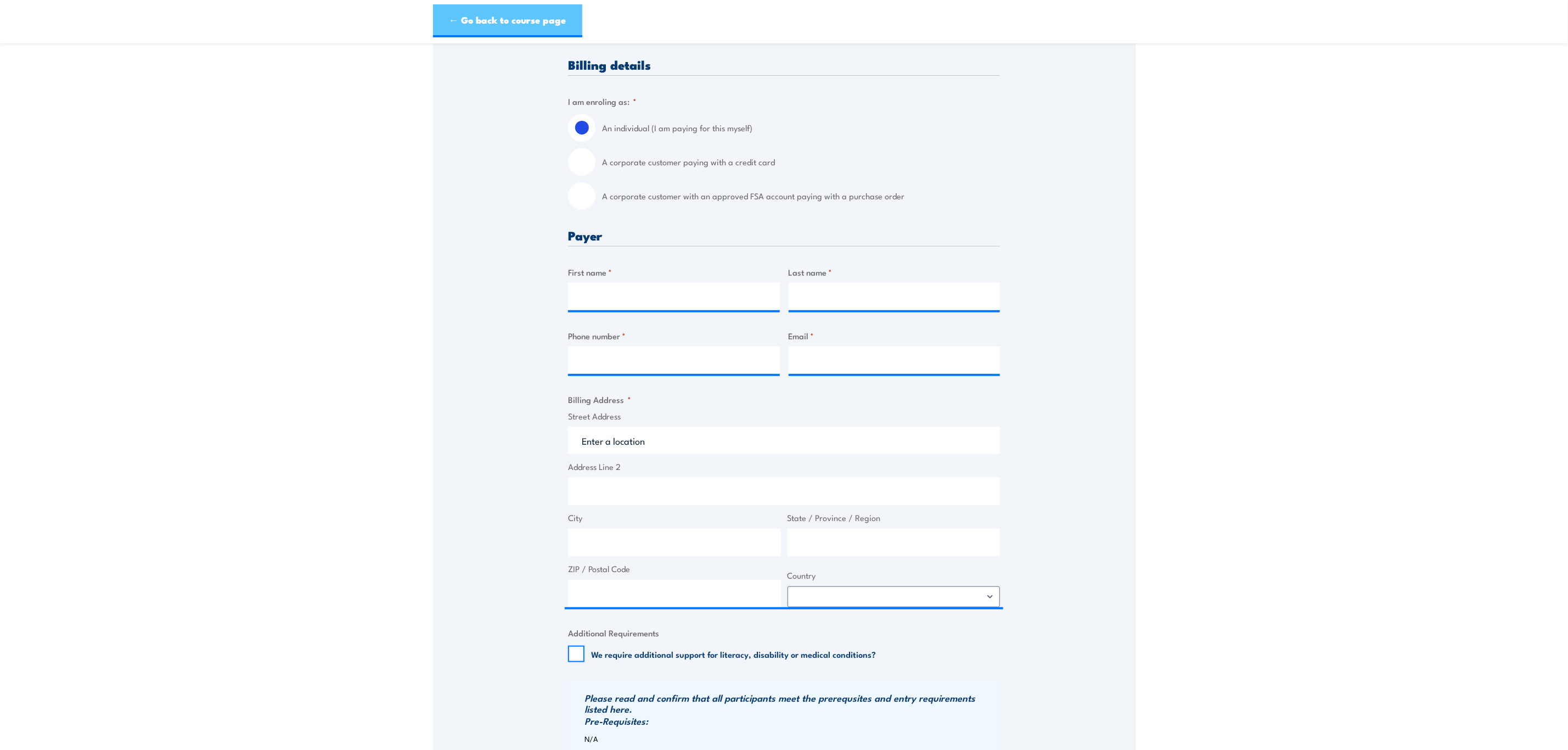
click at [544, 13] on link "← Go back to course page" at bounding box center [508, 21] width 149 height 33
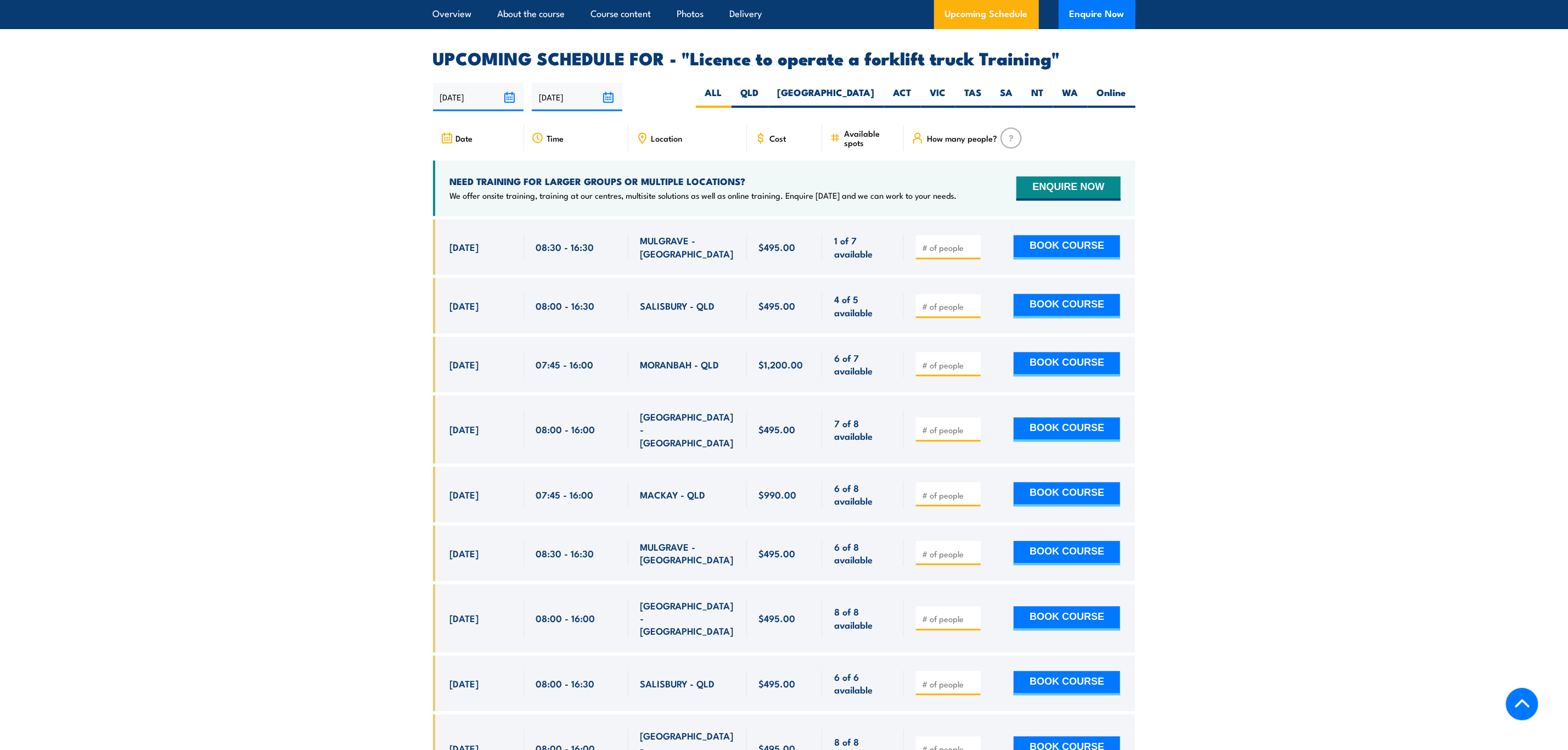
scroll to position [1838, 0]
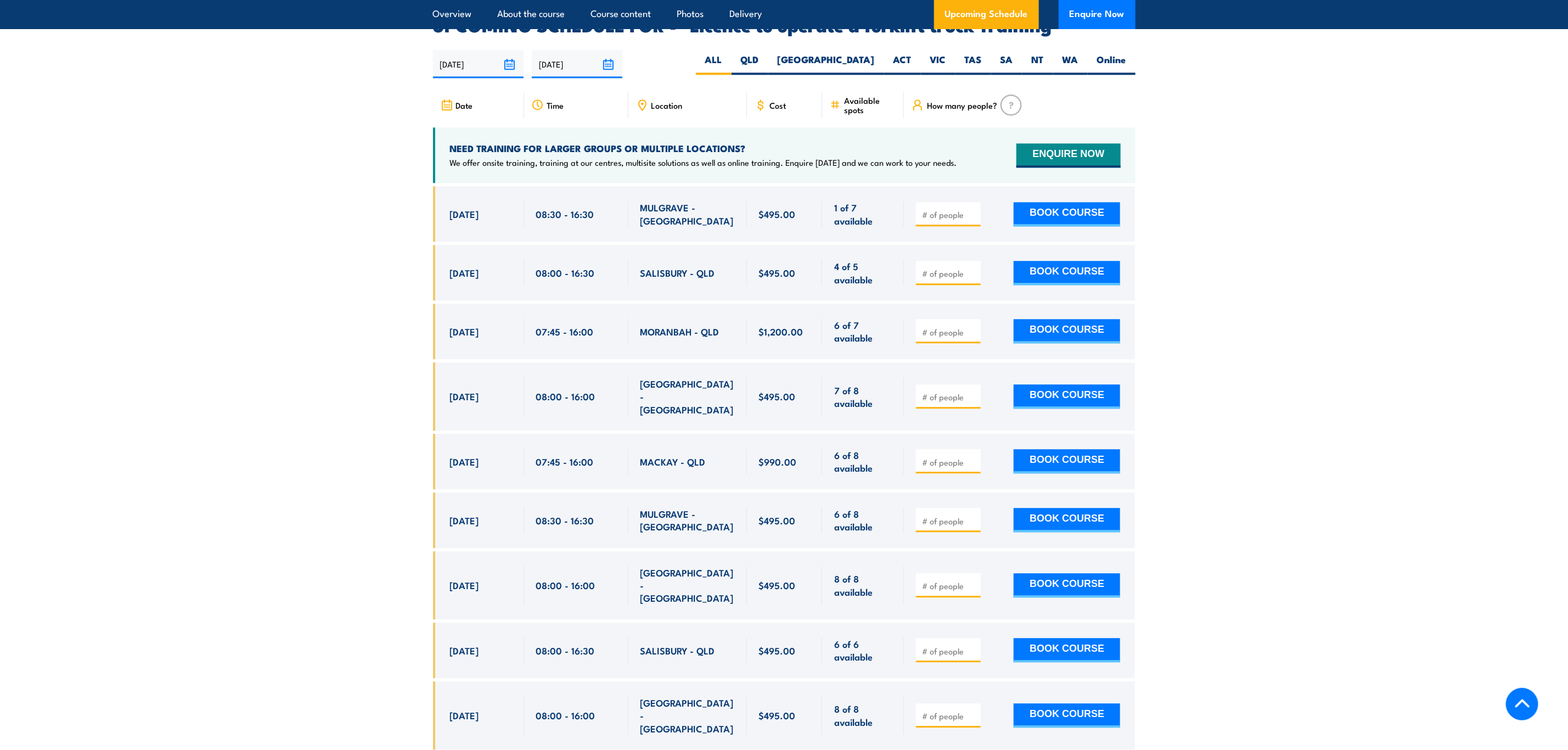
drag, startPoint x: 929, startPoint y: 191, endPoint x: 967, endPoint y: 211, distance: 42.9
click at [967, 211] on div at bounding box center [1020, 214] width 231 height 56
drag, startPoint x: 640, startPoint y: 190, endPoint x: 714, endPoint y: 193, distance: 74.1
click at [714, 201] on div "MULGRAVE - [GEOGRAPHIC_DATA]" at bounding box center [687, 214] width 94 height 26
click at [717, 201] on div "MULGRAVE - [GEOGRAPHIC_DATA]" at bounding box center [687, 214] width 94 height 26
